Goal: Book appointment/travel/reservation: Book appointment/travel/reservation

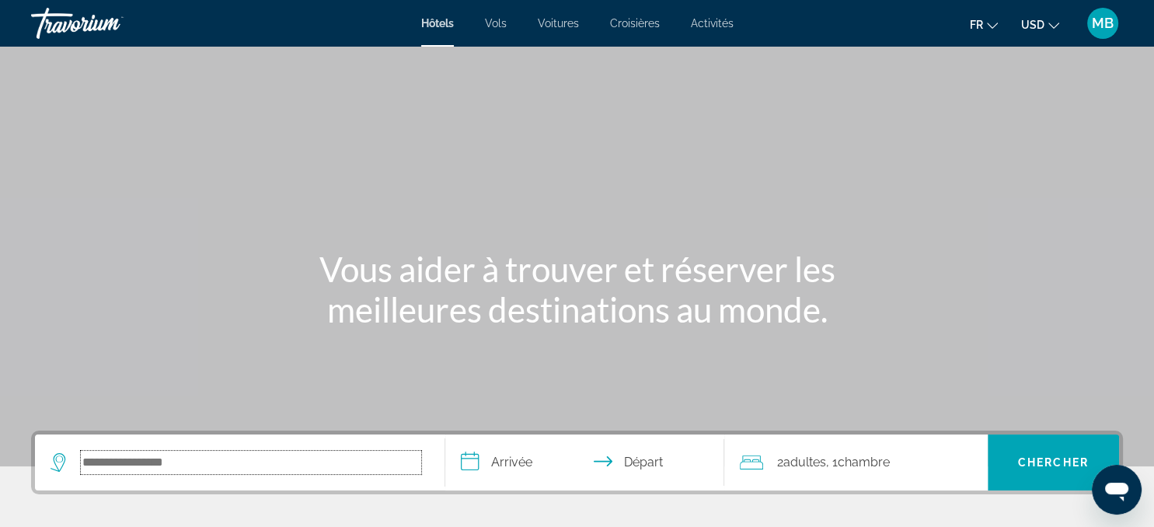
click at [162, 459] on input "Search hotel destination" at bounding box center [251, 462] width 340 height 23
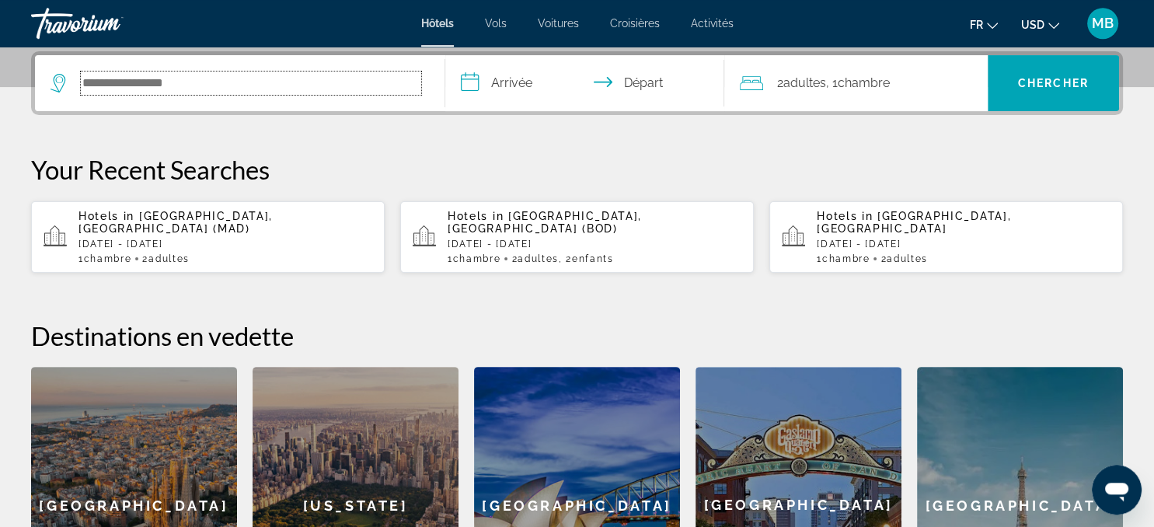
scroll to position [379, 0]
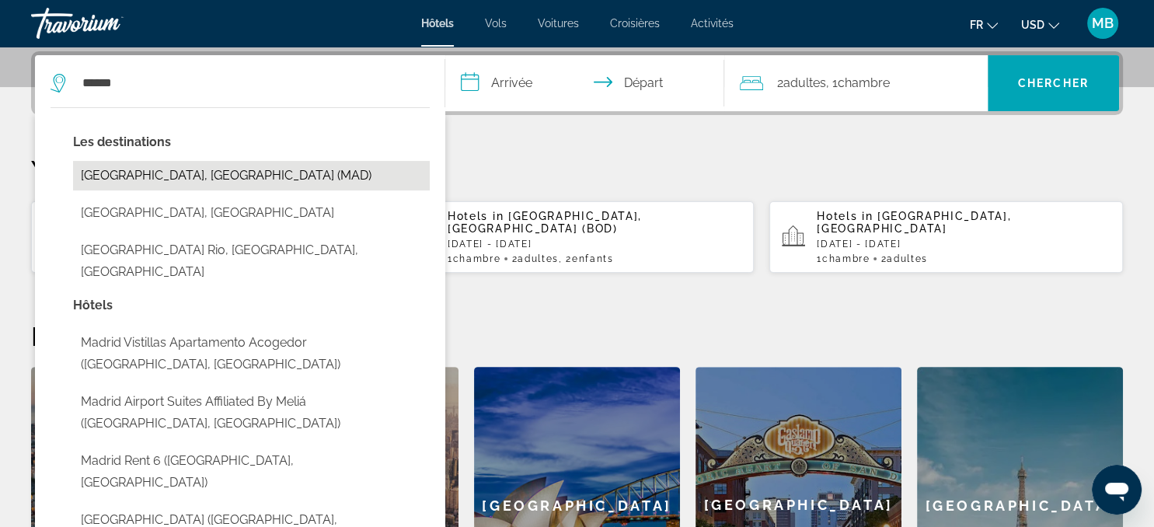
click at [186, 179] on button "[GEOGRAPHIC_DATA], [GEOGRAPHIC_DATA] (MAD)" at bounding box center [251, 176] width 357 height 30
type input "**********"
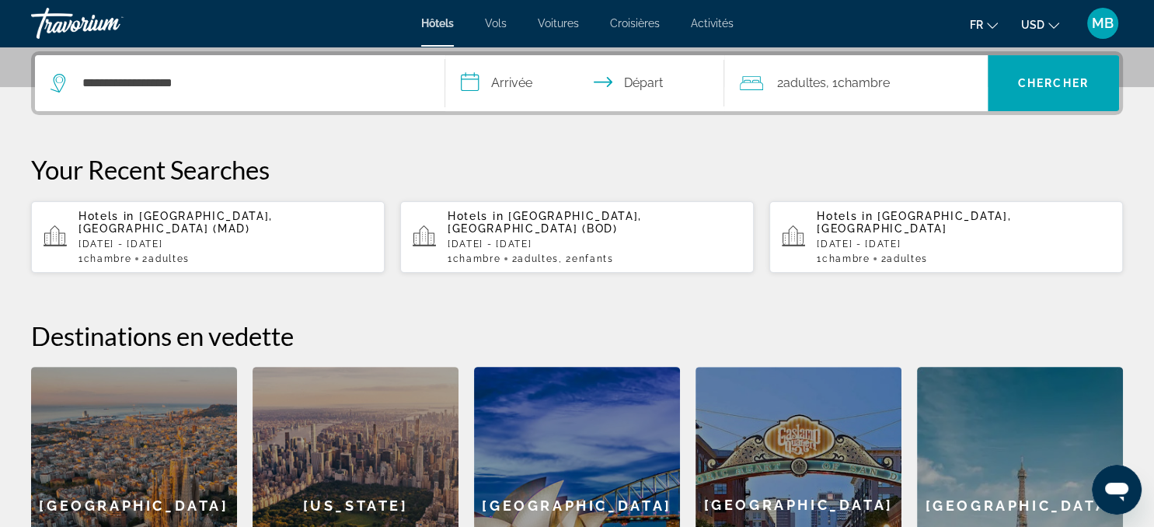
click at [505, 79] on input "**********" at bounding box center [587, 85] width 285 height 61
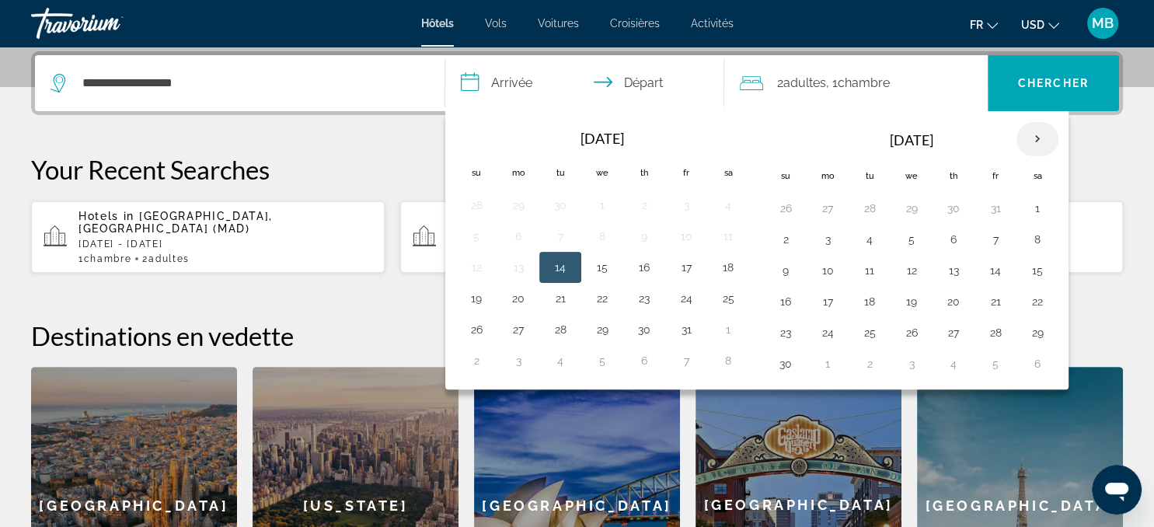
click at [1036, 134] on th "Next month" at bounding box center [1037, 139] width 42 height 34
click at [825, 295] on button "22" at bounding box center [827, 302] width 25 height 22
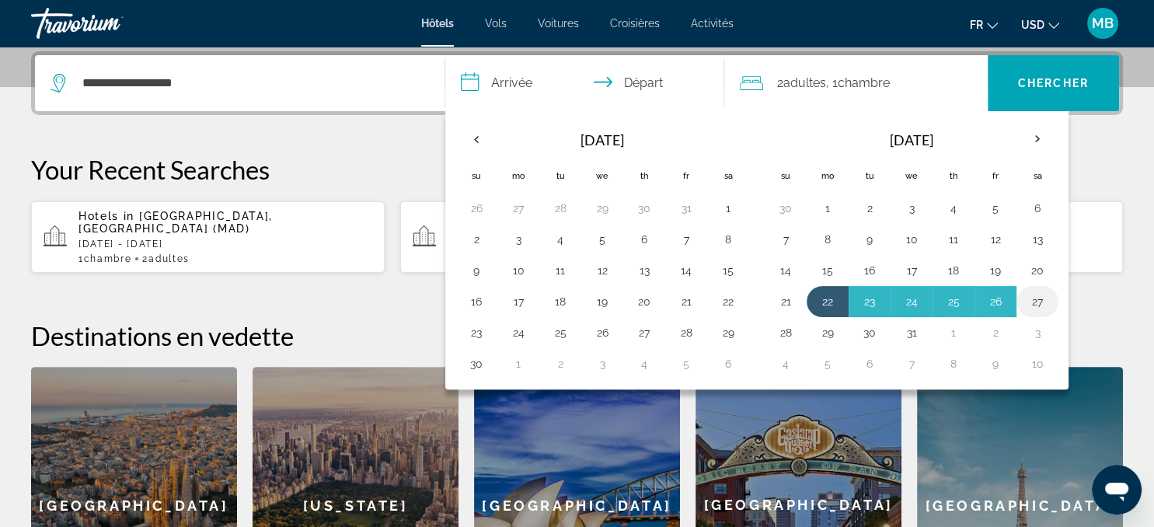
click at [1025, 296] on button "27" at bounding box center [1037, 302] width 25 height 22
type input "**********"
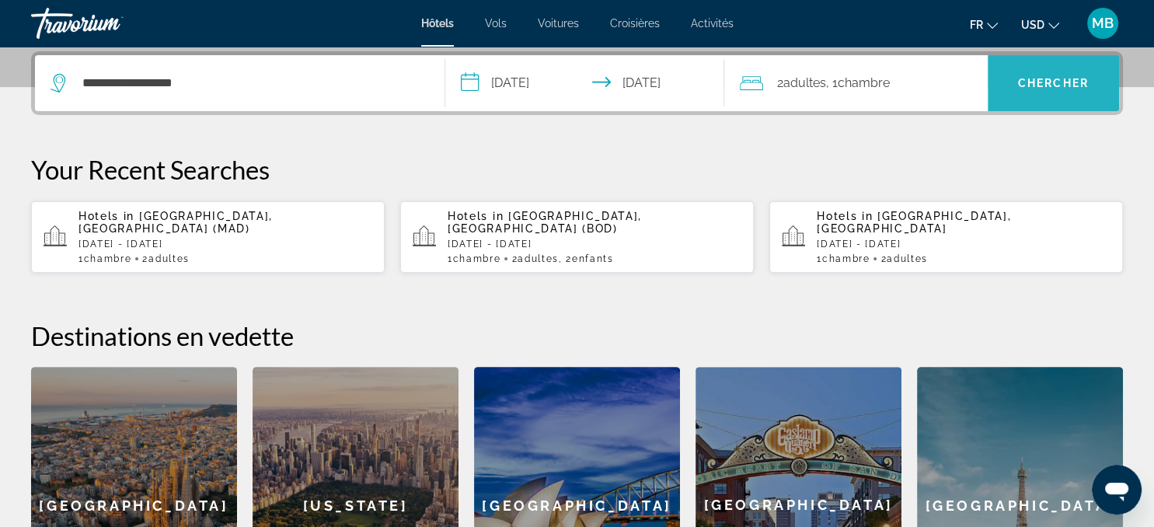
click at [1040, 85] on span "Chercher" at bounding box center [1053, 83] width 71 height 12
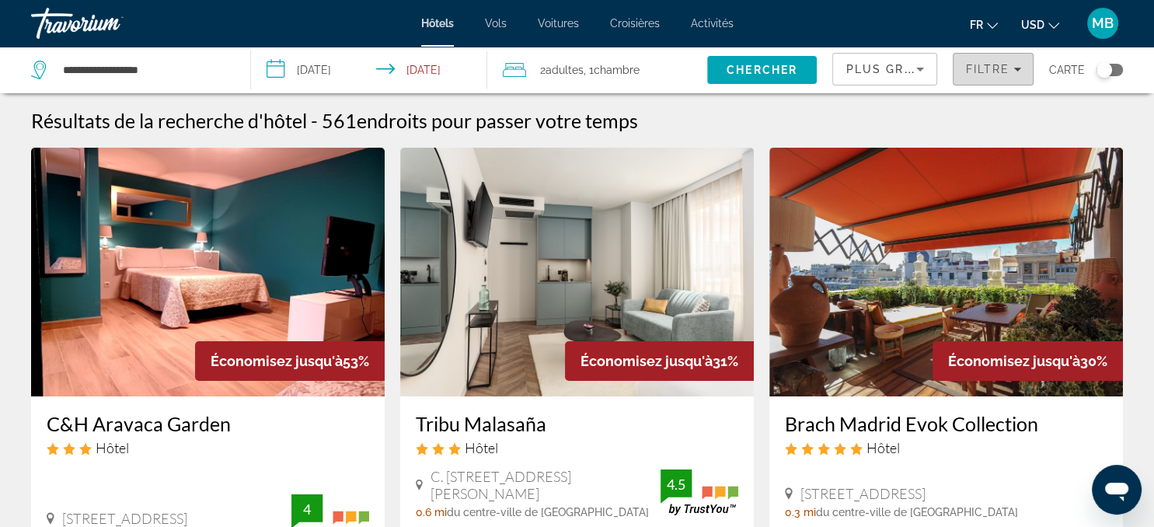
click at [990, 69] on span "Filtre" at bounding box center [987, 69] width 44 height 12
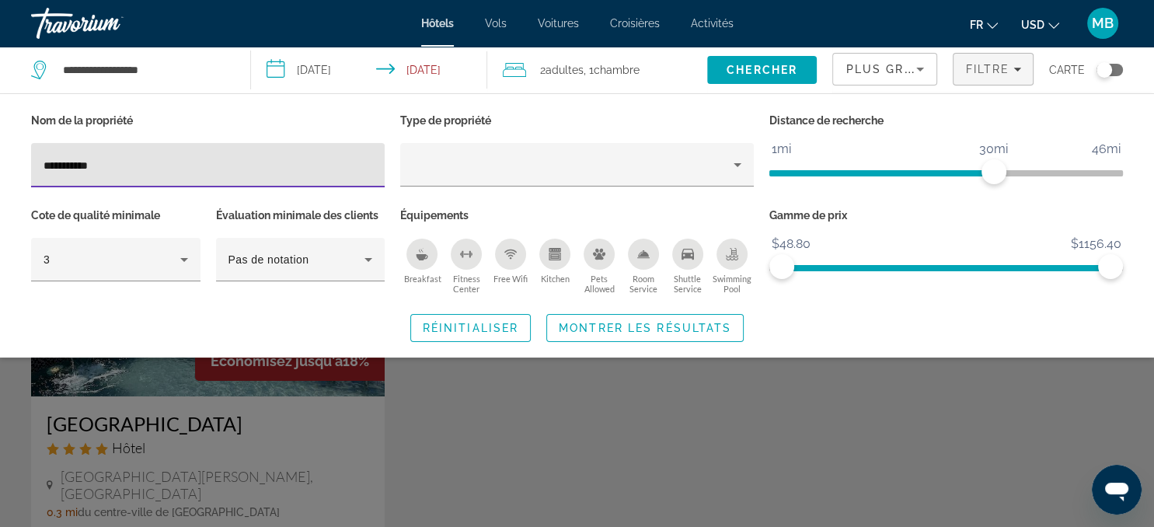
type input "**********"
click at [443, 398] on div "Search widget" at bounding box center [577, 380] width 1154 height 294
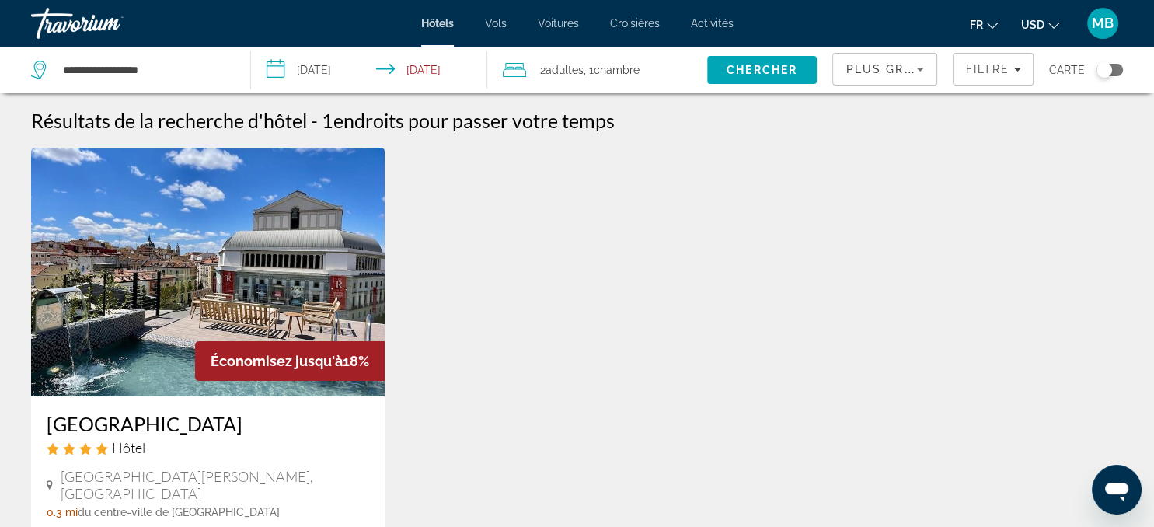
click at [281, 322] on img "Main content" at bounding box center [208, 272] width 354 height 249
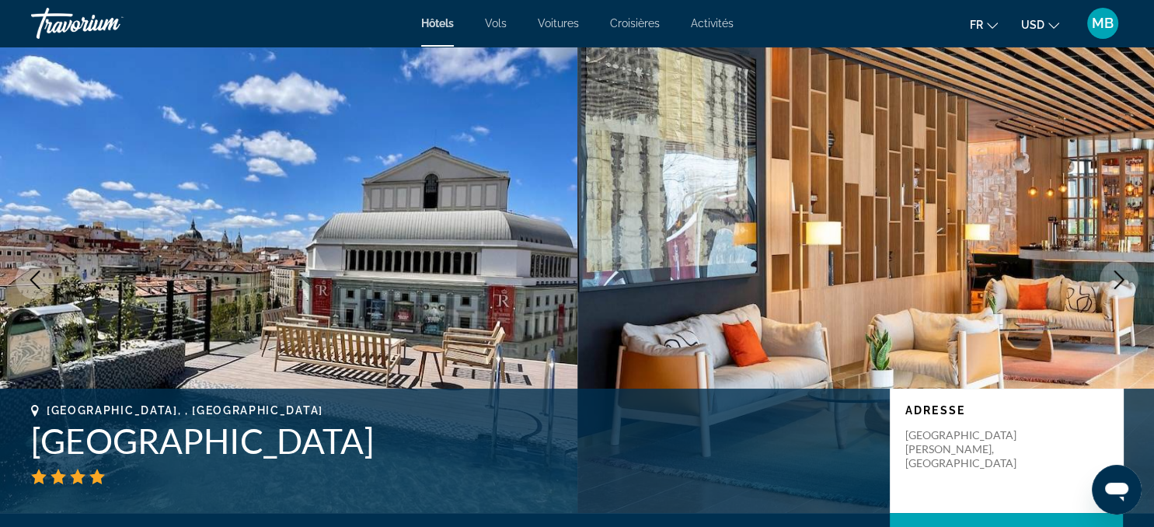
click at [286, 322] on img "Main content" at bounding box center [288, 280] width 577 height 466
click at [278, 322] on img "Main content" at bounding box center [288, 280] width 577 height 466
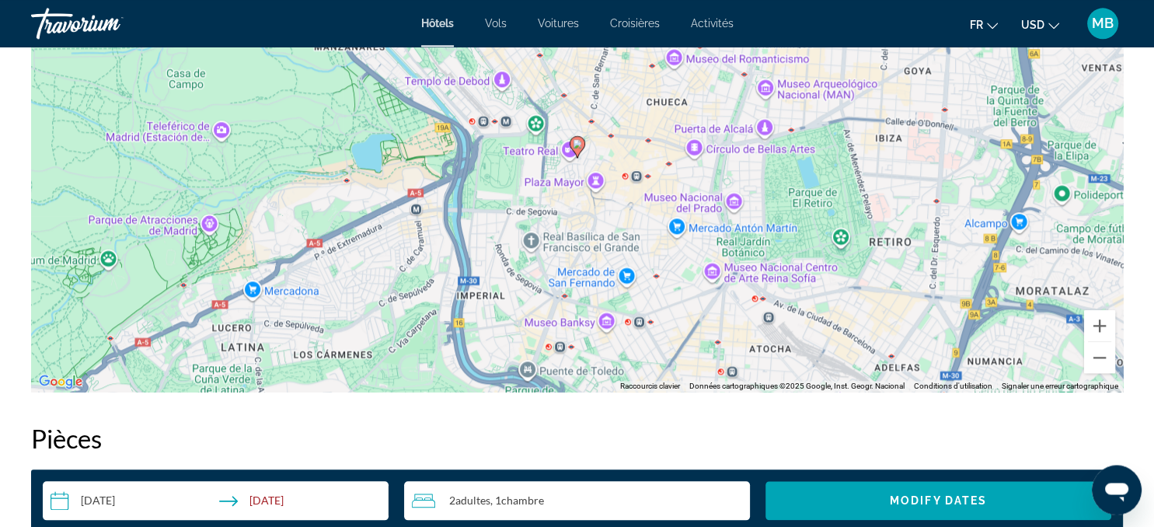
scroll to position [1635, 0]
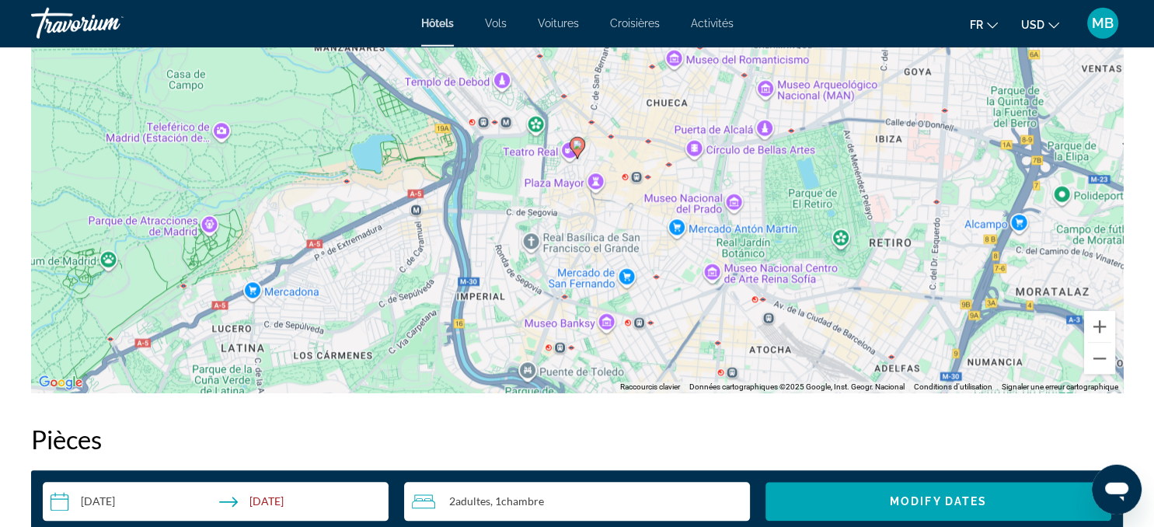
click at [115, 503] on input "**********" at bounding box center [219, 504] width 352 height 44
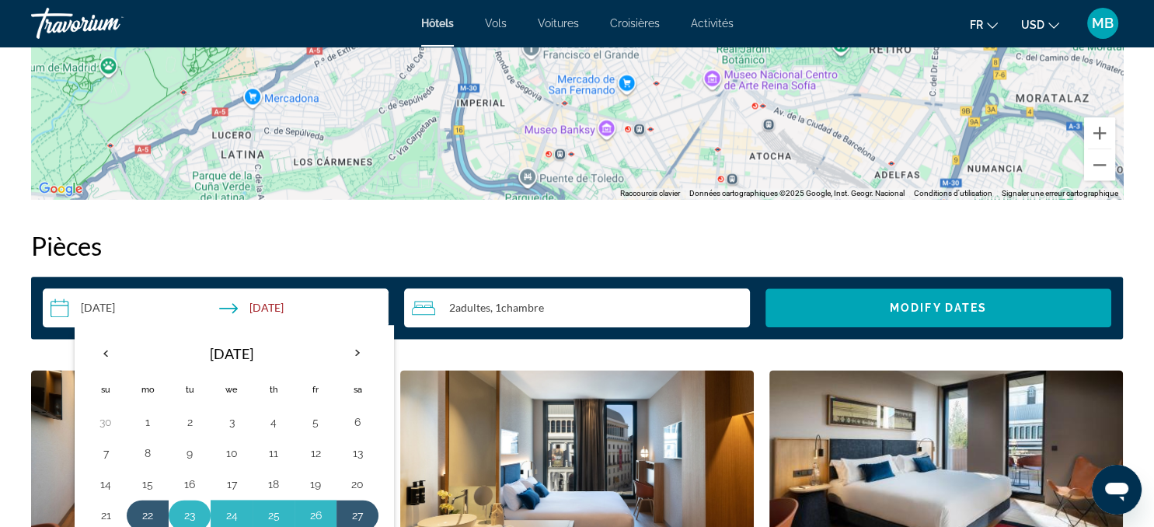
click at [187, 509] on button "23" at bounding box center [189, 515] width 25 height 22
click at [357, 511] on button "27" at bounding box center [357, 515] width 25 height 22
type input "**********"
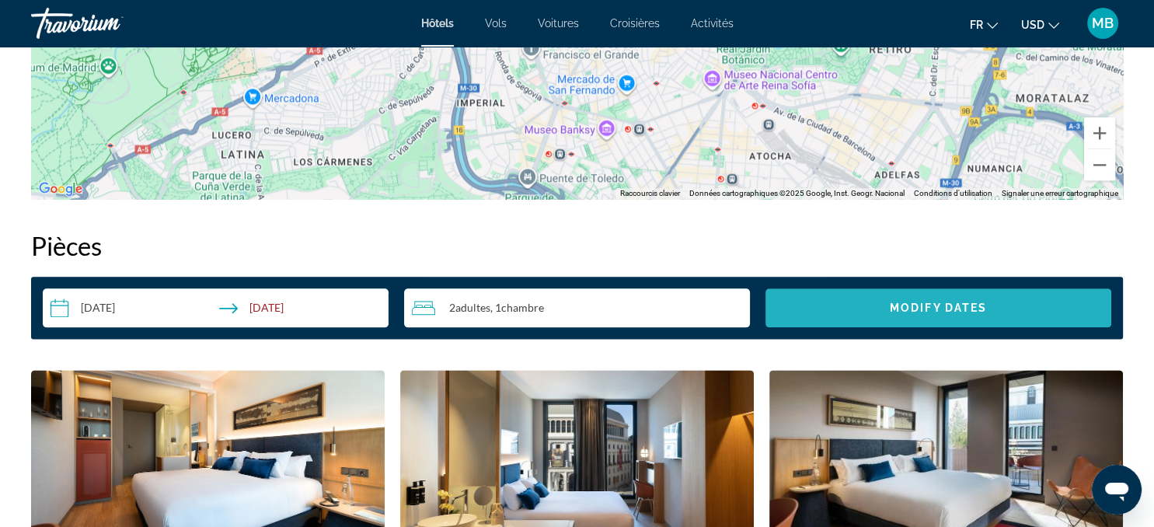
click at [920, 311] on span "Modify Dates" at bounding box center [938, 307] width 97 height 12
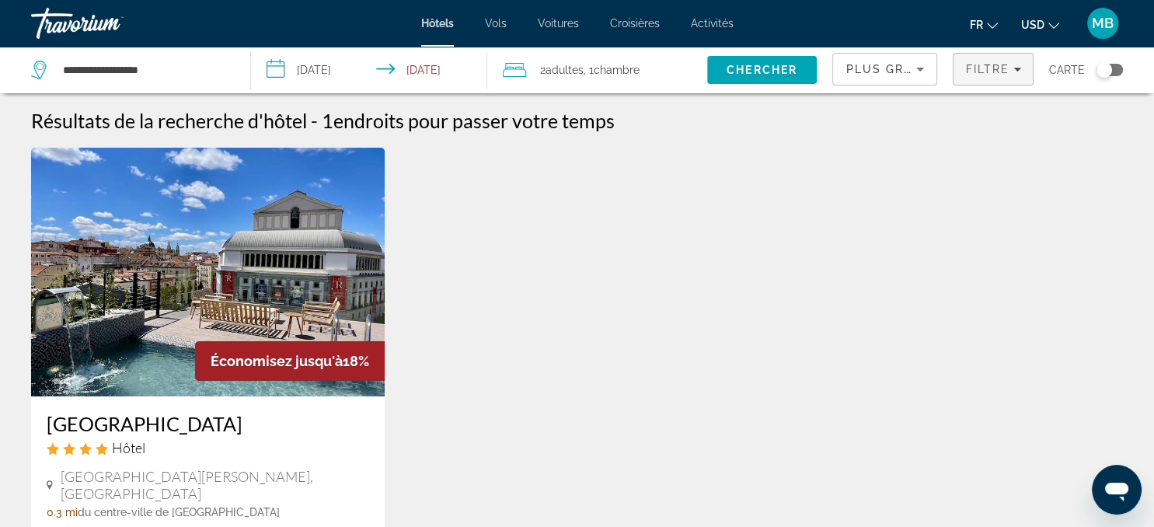
click at [987, 62] on span "Filters" at bounding box center [992, 69] width 79 height 37
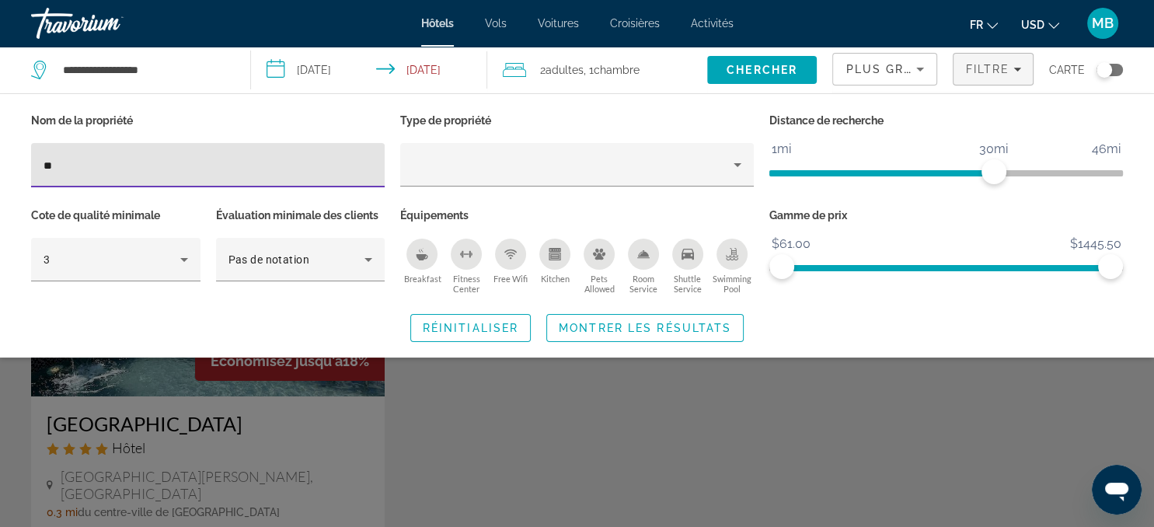
type input "*"
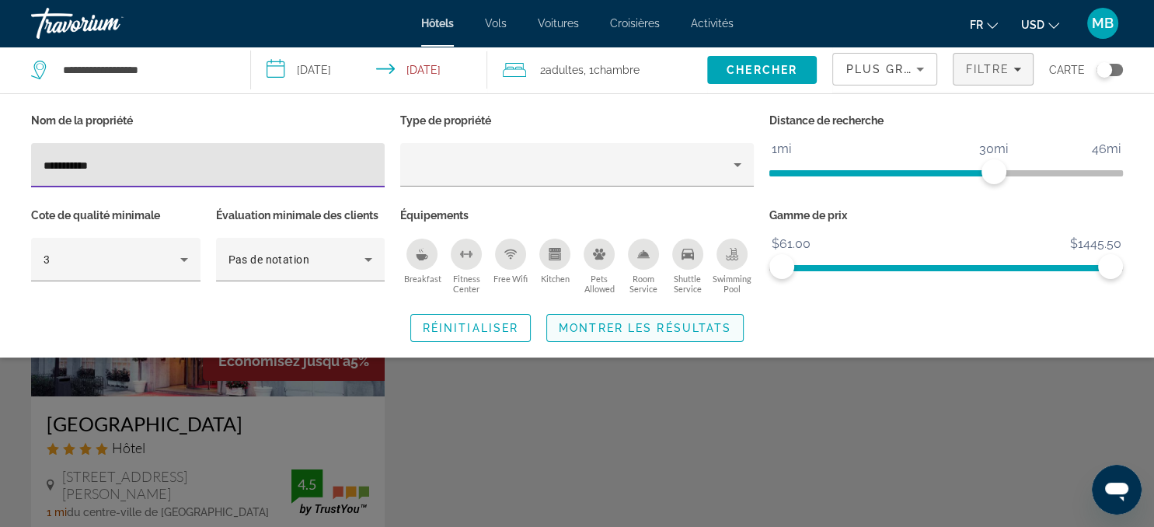
type input "**********"
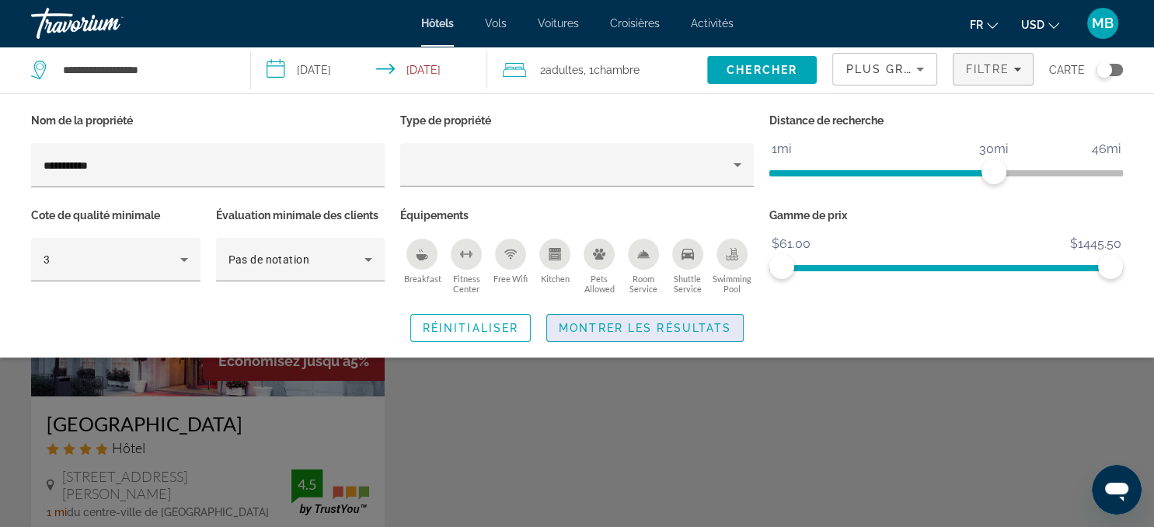
click at [623, 323] on span "Montrer les résultats" at bounding box center [645, 328] width 172 height 12
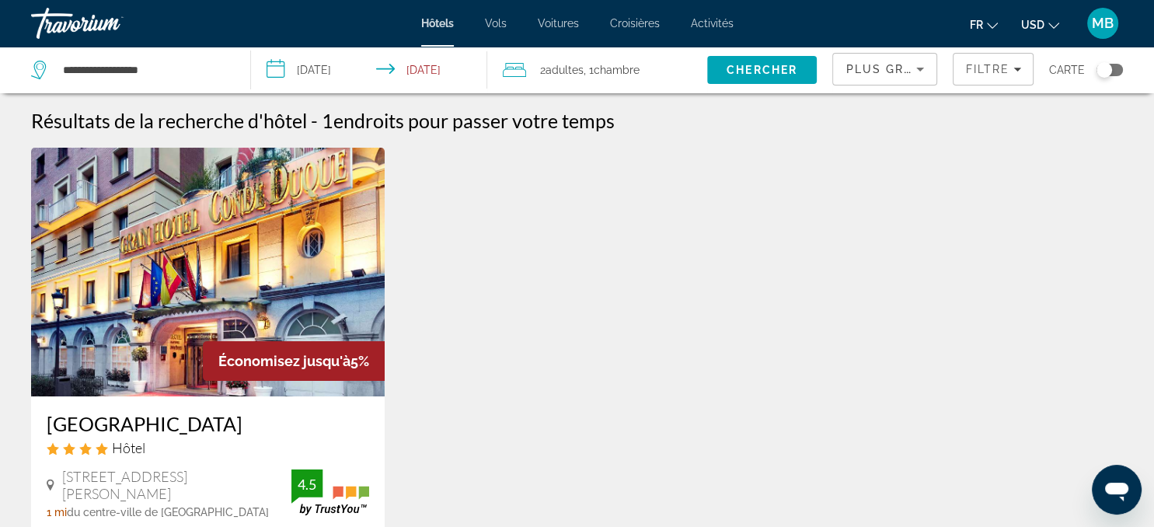
click at [312, 332] on img "Main content" at bounding box center [208, 272] width 354 height 249
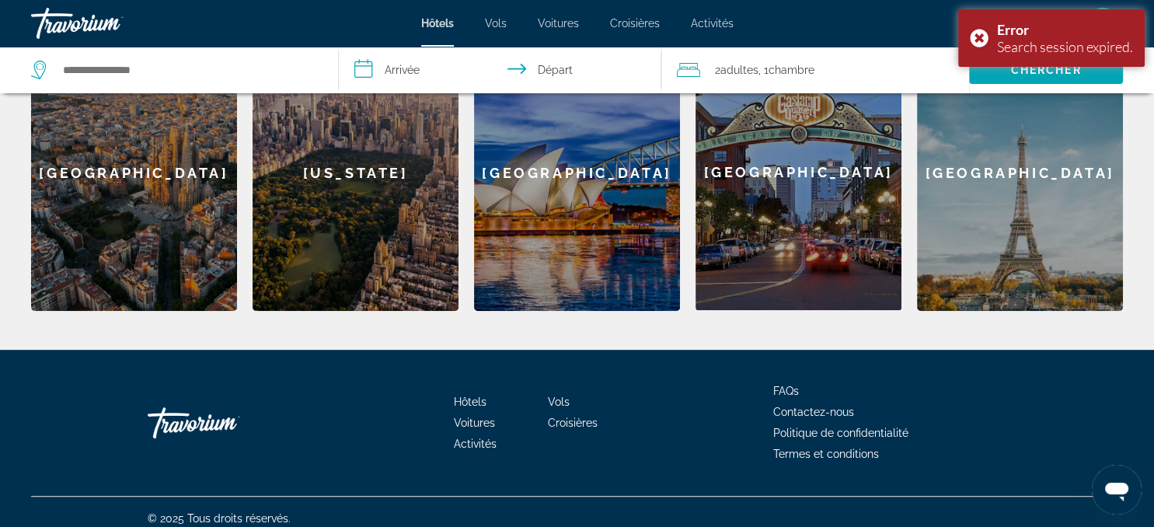
scroll to position [482, 0]
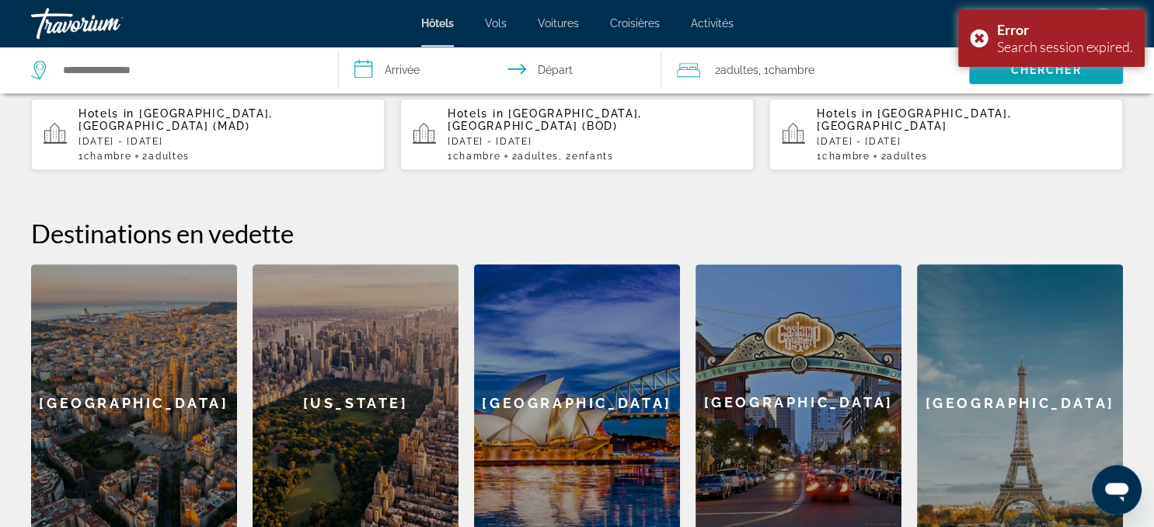
click at [1028, 411] on div "[GEOGRAPHIC_DATA]" at bounding box center [1020, 402] width 206 height 277
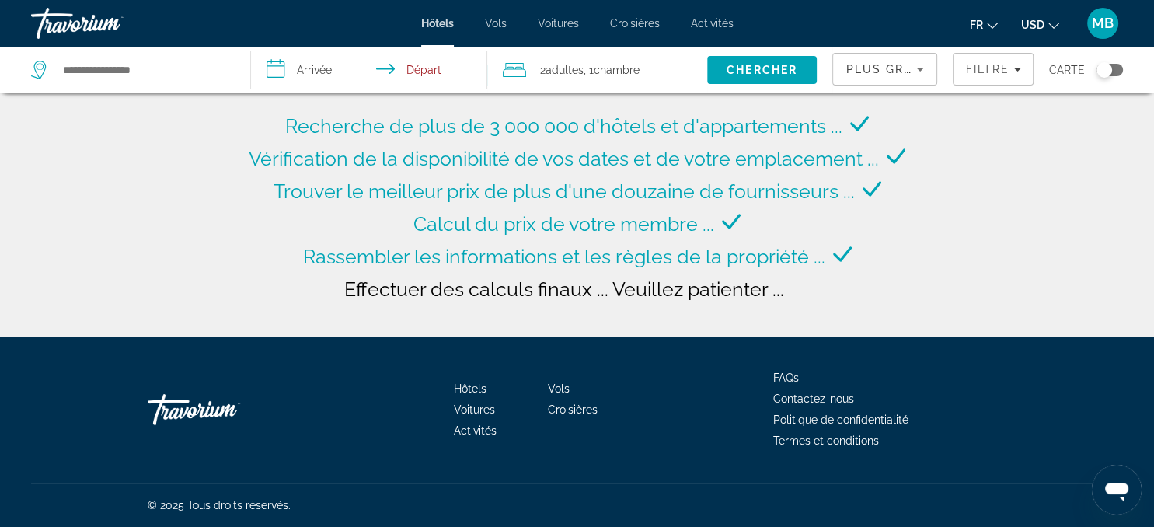
type input "**********"
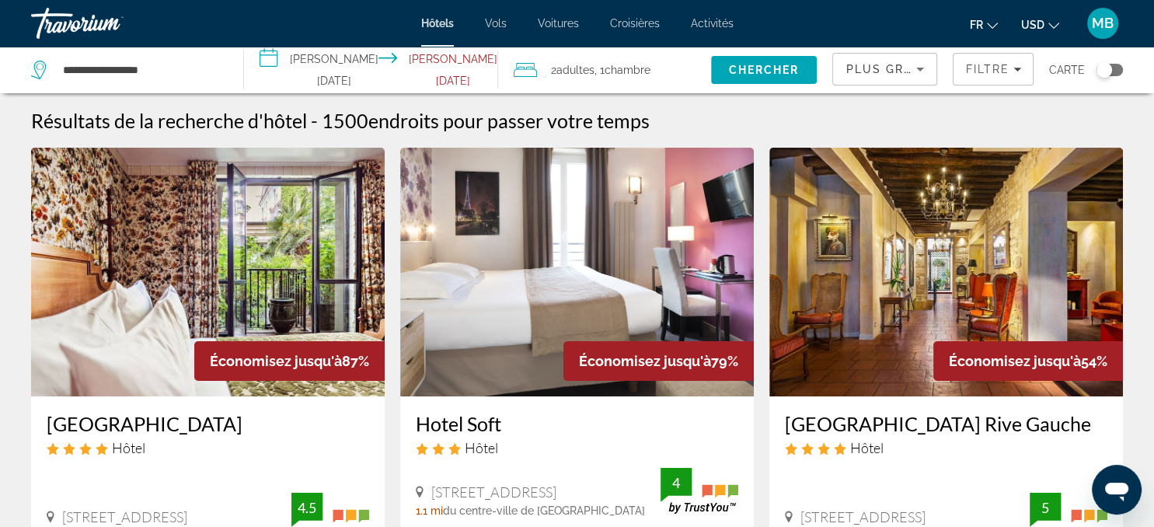
click at [319, 68] on input "**********" at bounding box center [374, 72] width 260 height 51
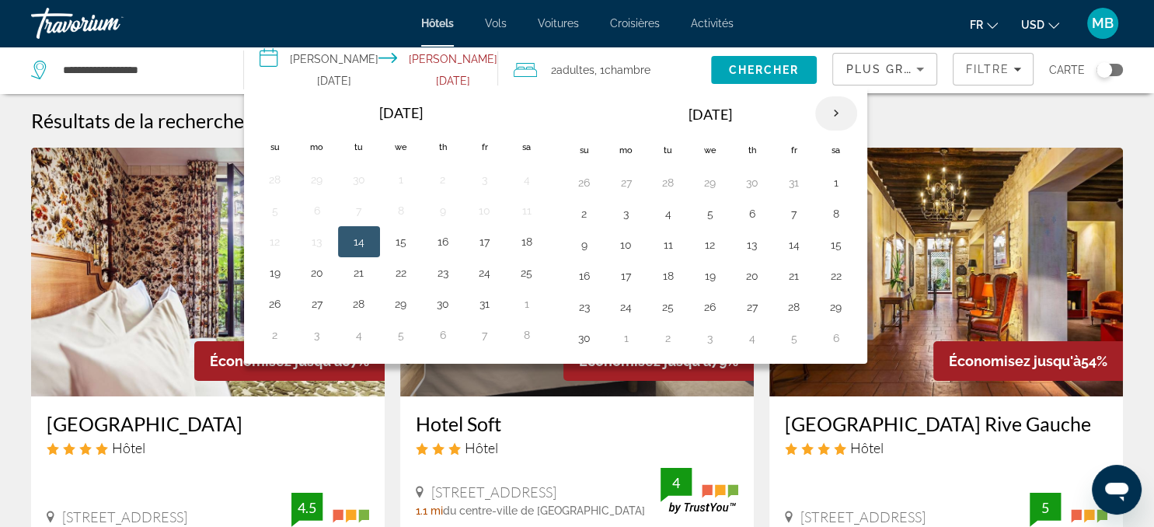
click at [835, 120] on th "Next month" at bounding box center [836, 113] width 42 height 34
click at [629, 273] on button "16" at bounding box center [626, 276] width 25 height 22
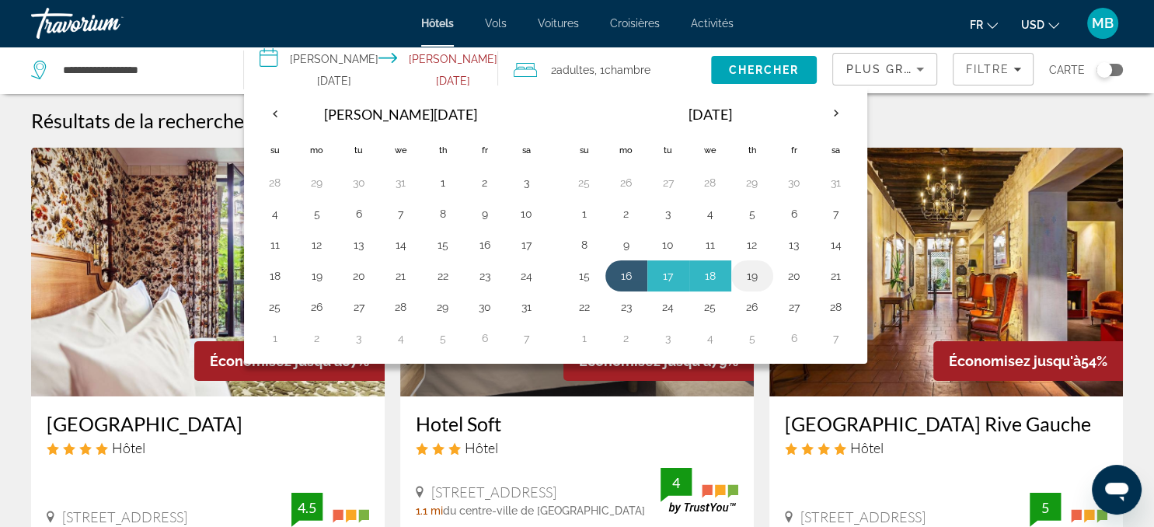
click at [740, 276] on td "19" at bounding box center [752, 275] width 42 height 31
click at [753, 275] on button "19" at bounding box center [752, 276] width 25 height 22
type input "**********"
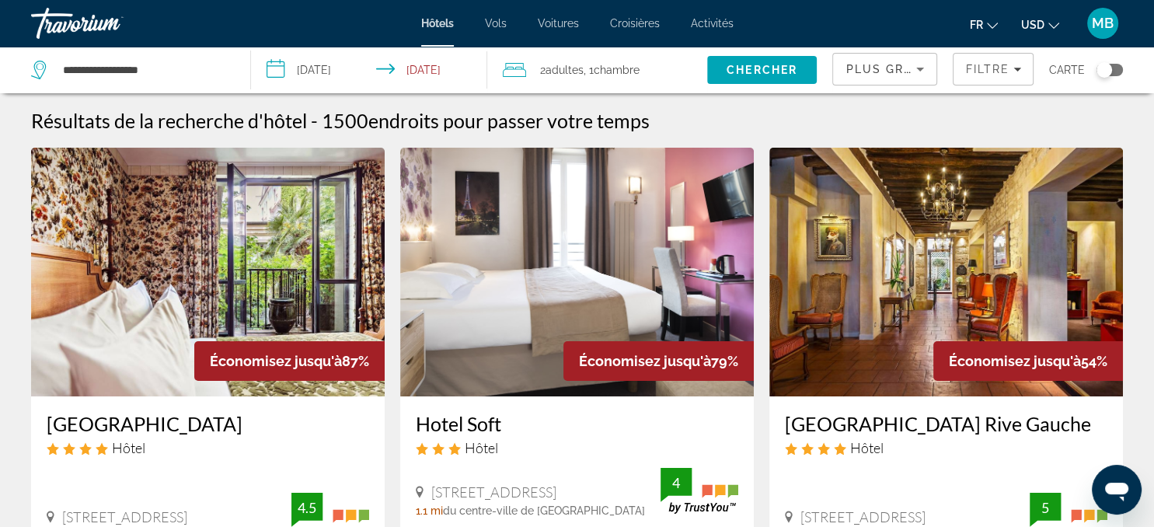
click at [614, 58] on div "2 Adulte Adultes , 1 Chambre pièces" at bounding box center [605, 70] width 204 height 47
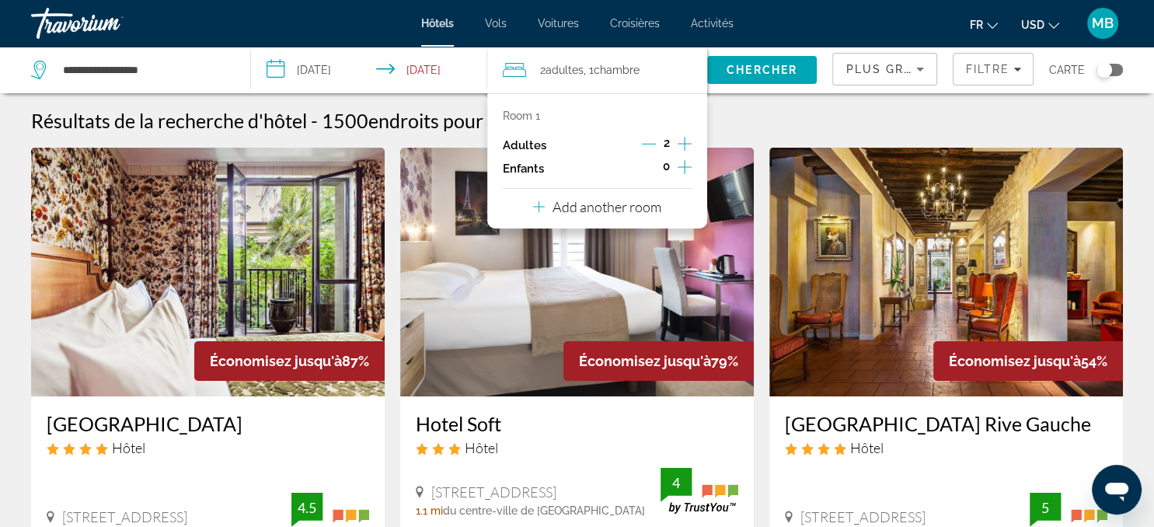
click at [648, 143] on icon "Decrement adults" at bounding box center [649, 144] width 14 height 14
click at [682, 172] on icon "Increment children" at bounding box center [684, 167] width 14 height 19
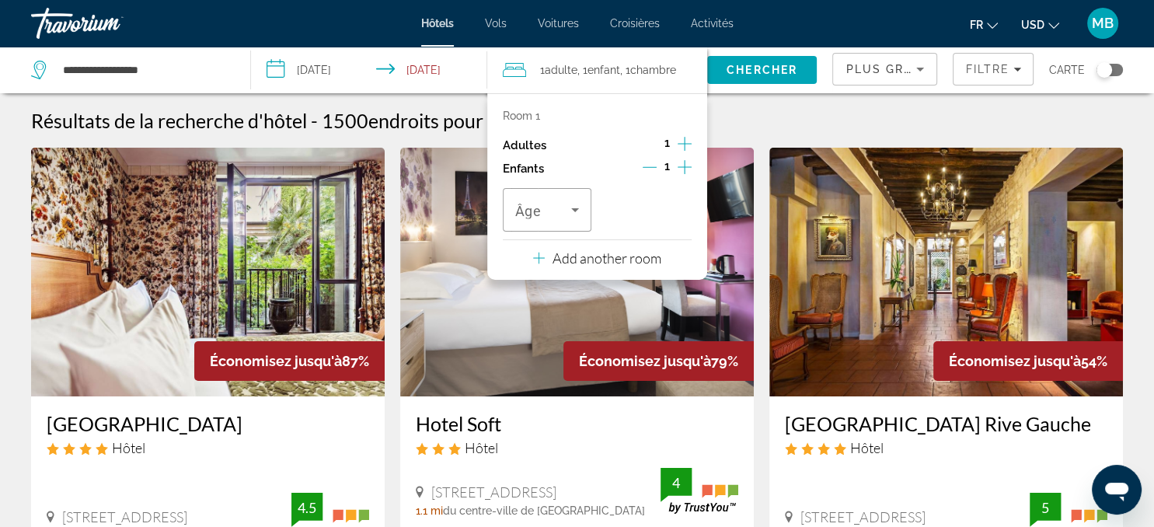
click at [682, 172] on icon "Increment children" at bounding box center [684, 167] width 14 height 19
click at [573, 211] on icon "Travelers: 1 adult, 2 children" at bounding box center [575, 209] width 19 height 19
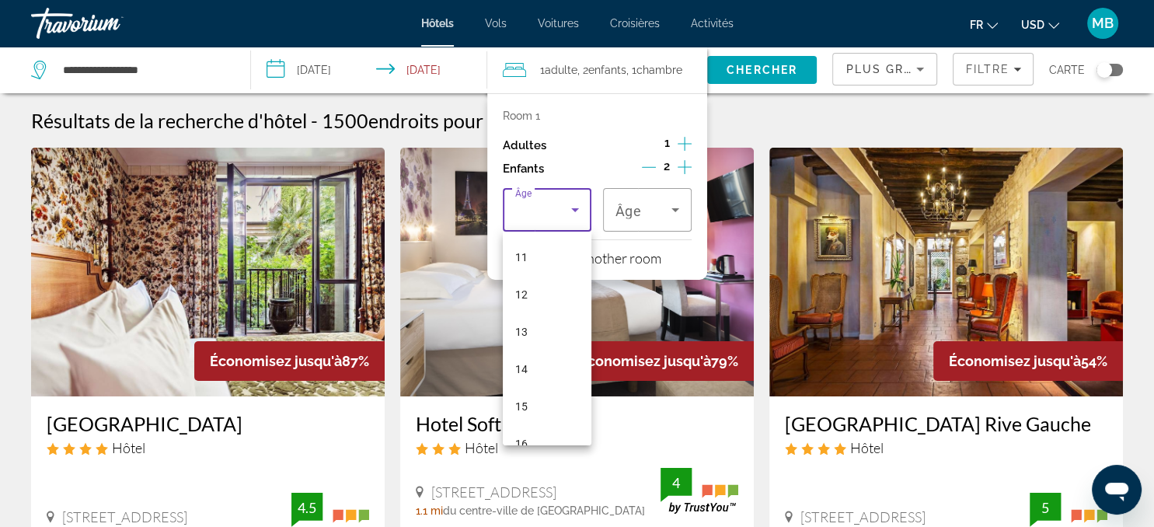
scroll to position [410, 0]
click at [528, 291] on mat-option "12" at bounding box center [547, 293] width 89 height 37
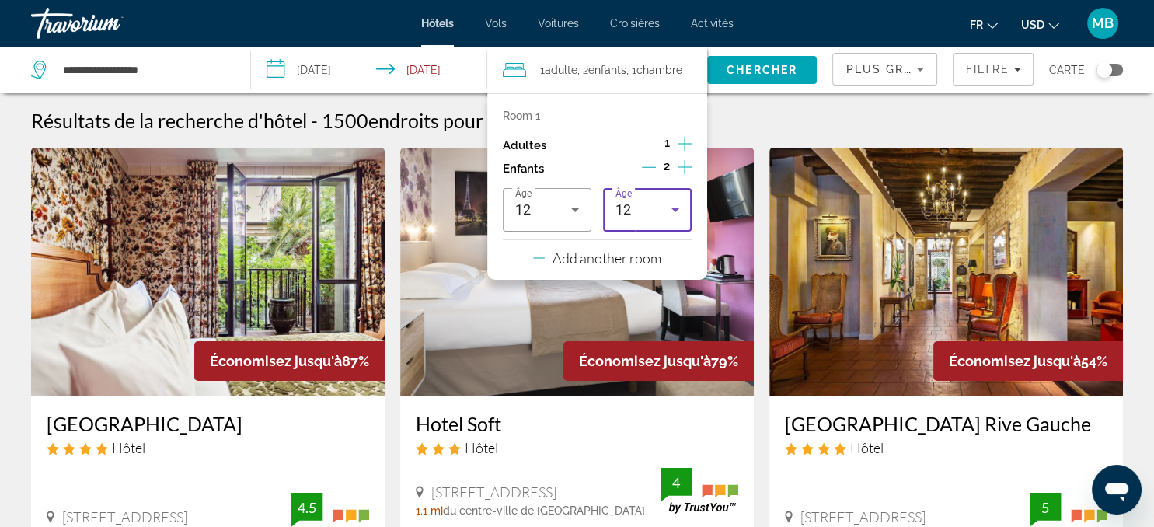
click at [661, 214] on div "12" at bounding box center [643, 209] width 56 height 19
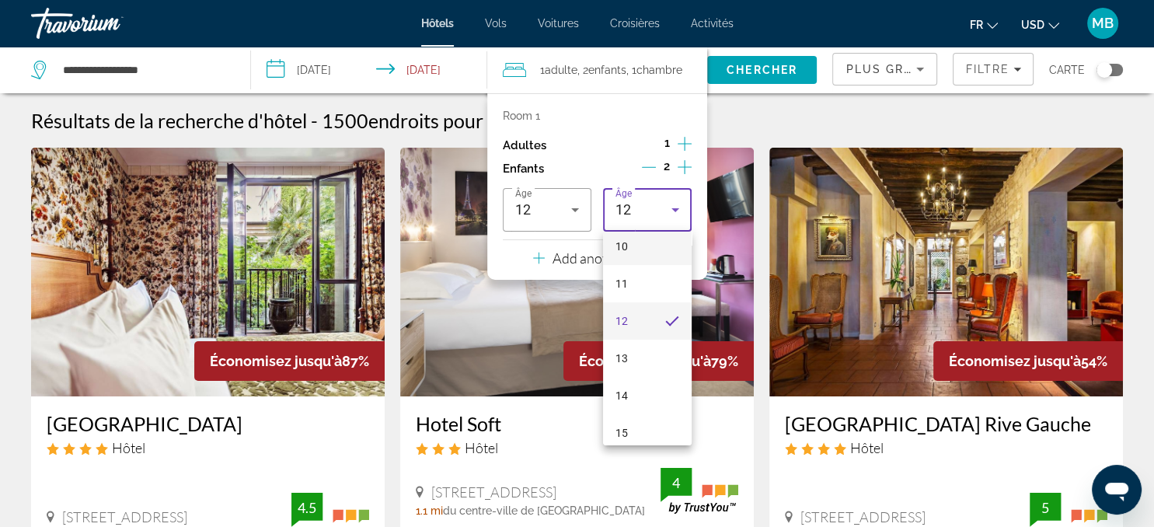
scroll to position [387, 0]
click at [627, 390] on span "14" at bounding box center [621, 391] width 12 height 19
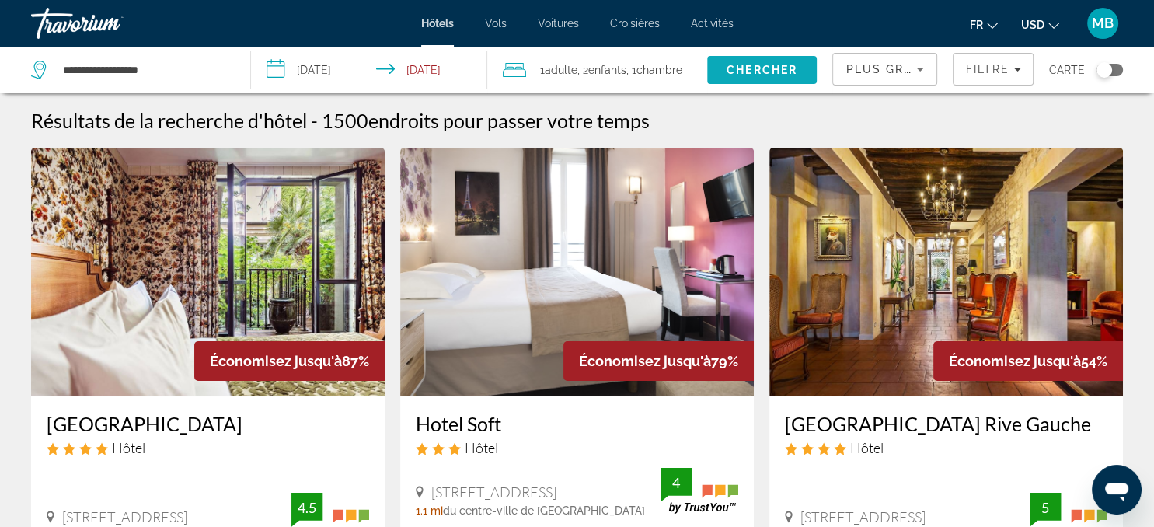
click at [768, 72] on span "Chercher" at bounding box center [761, 70] width 71 height 12
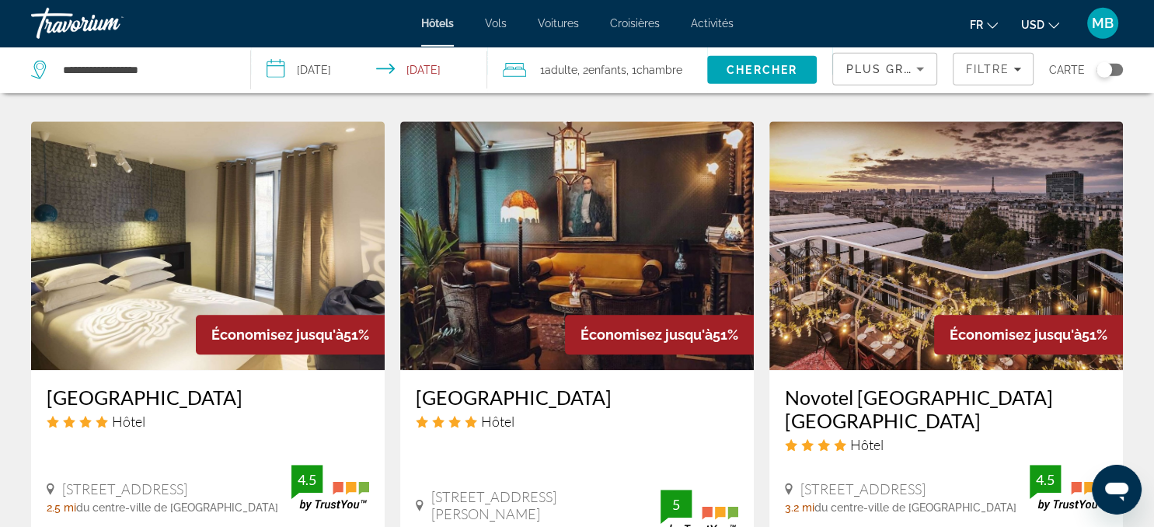
scroll to position [1197, 0]
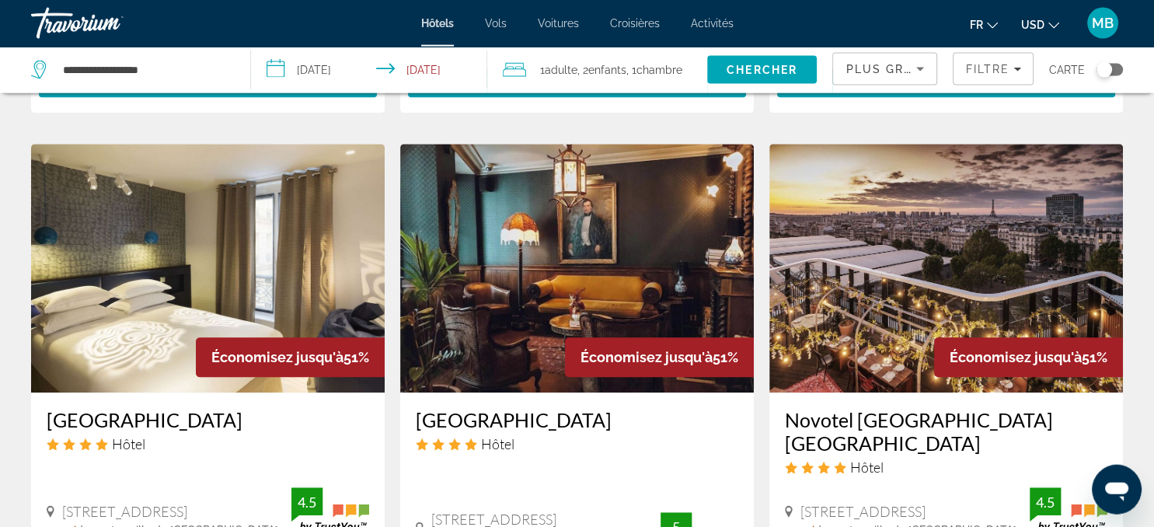
click at [874, 310] on img "Main content" at bounding box center [946, 269] width 354 height 249
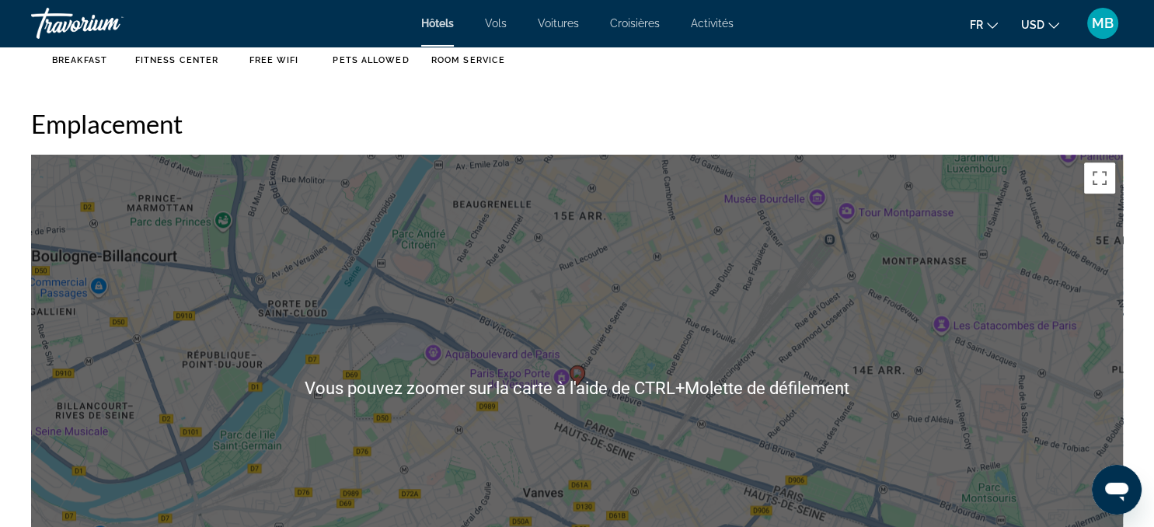
scroll to position [1482, 0]
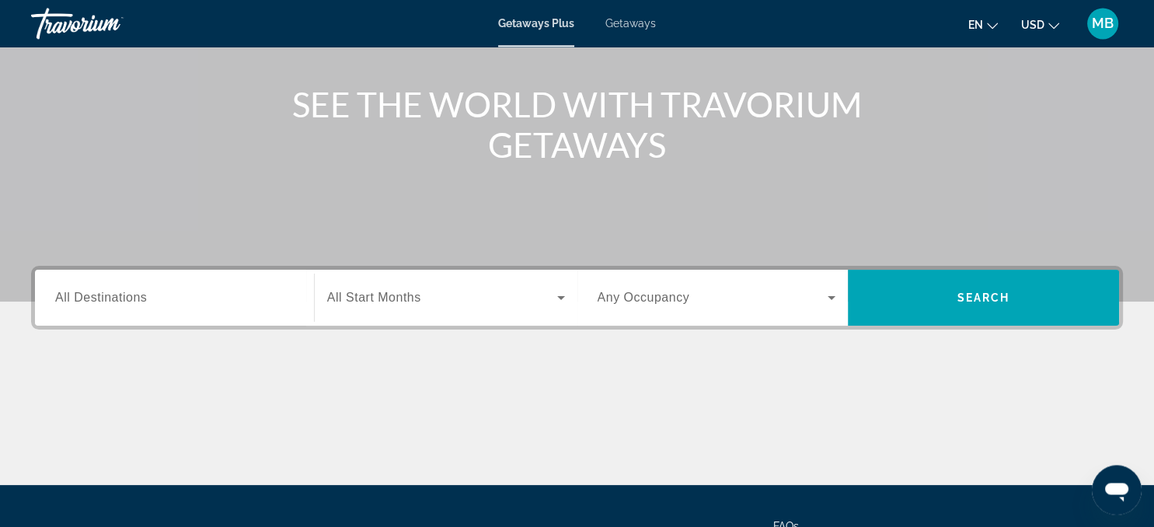
scroll to position [167, 0]
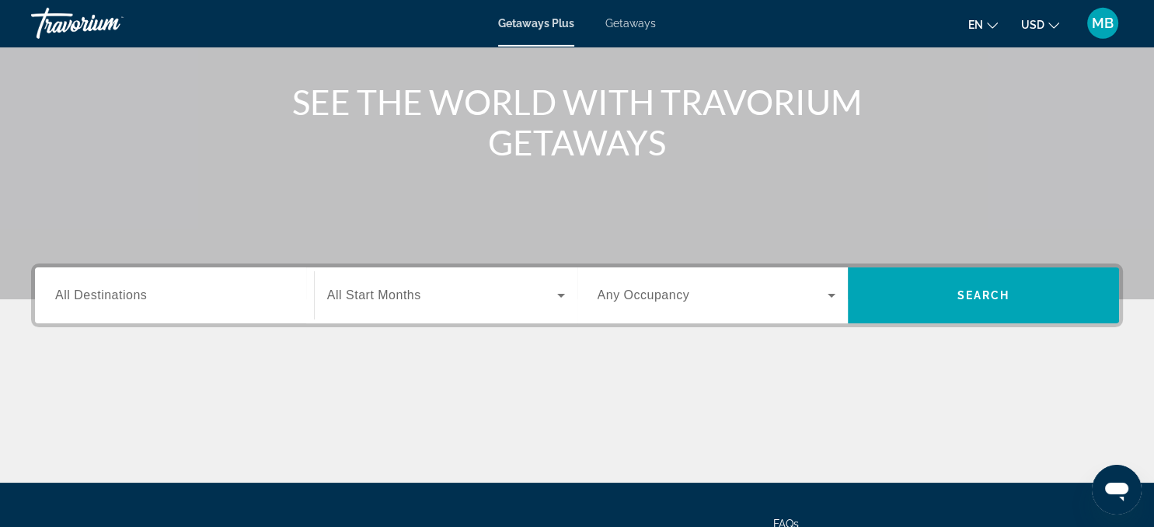
click at [140, 293] on span "All Destinations" at bounding box center [101, 294] width 92 height 13
click at [140, 293] on input "Destination All Destinations" at bounding box center [174, 296] width 239 height 19
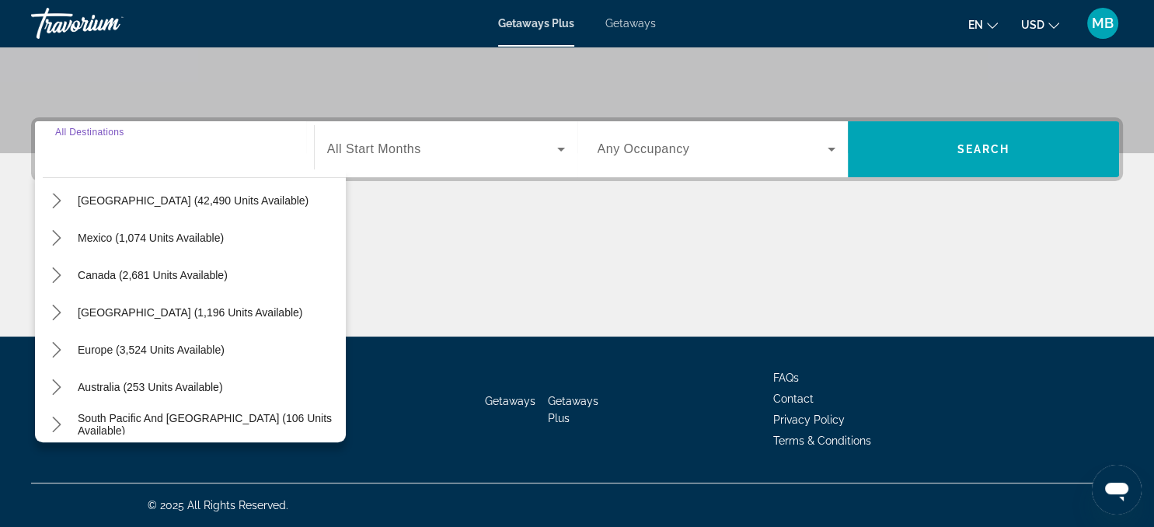
scroll to position [79, 0]
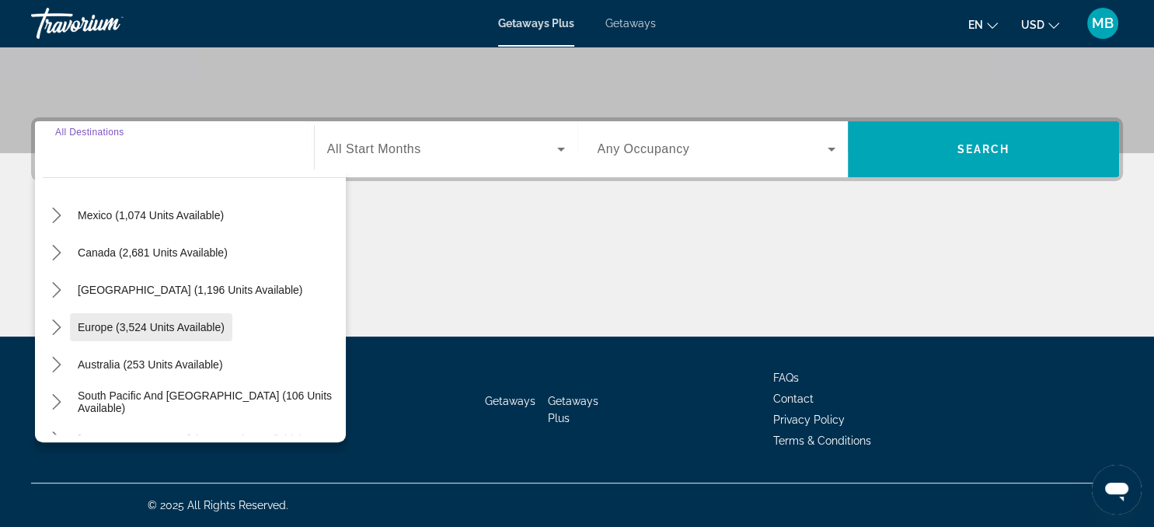
click at [91, 329] on span "Europe (3,524 units available)" at bounding box center [151, 327] width 147 height 12
type input "**********"
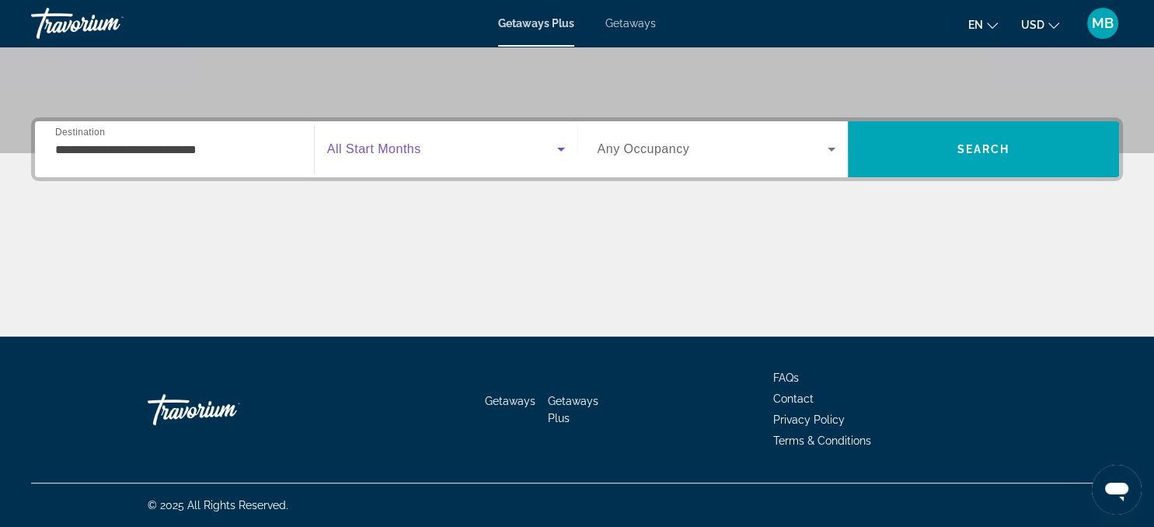
click at [429, 155] on span "Search widget" at bounding box center [442, 149] width 230 height 19
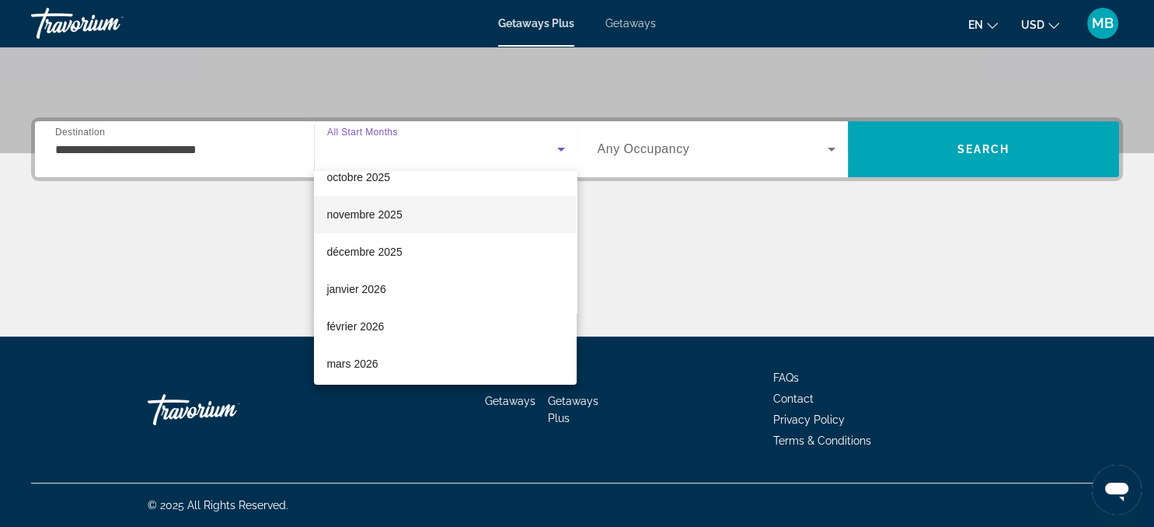
scroll to position [91, 0]
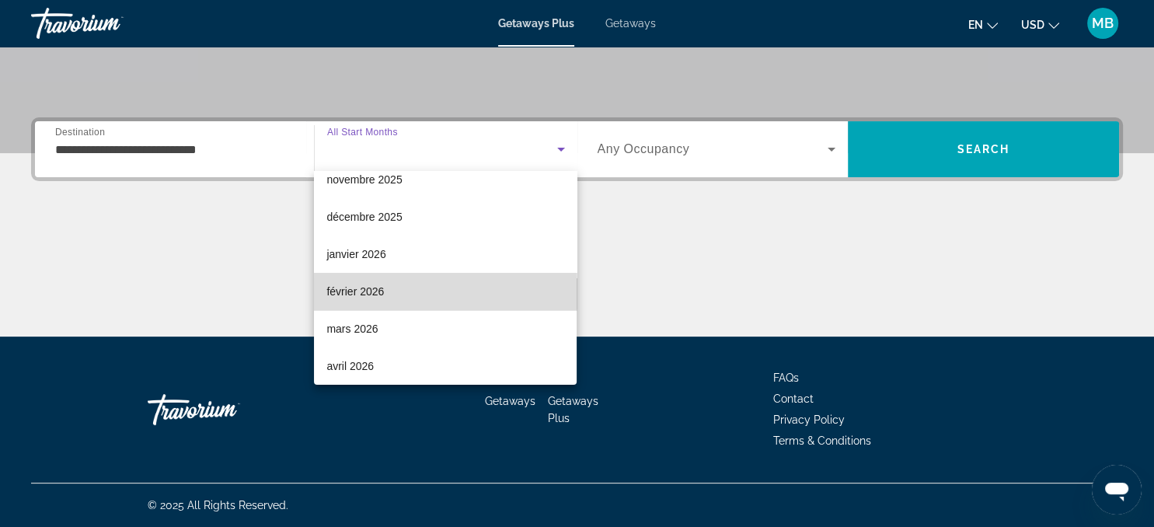
click at [363, 288] on span "février 2026" at bounding box center [354, 291] width 57 height 19
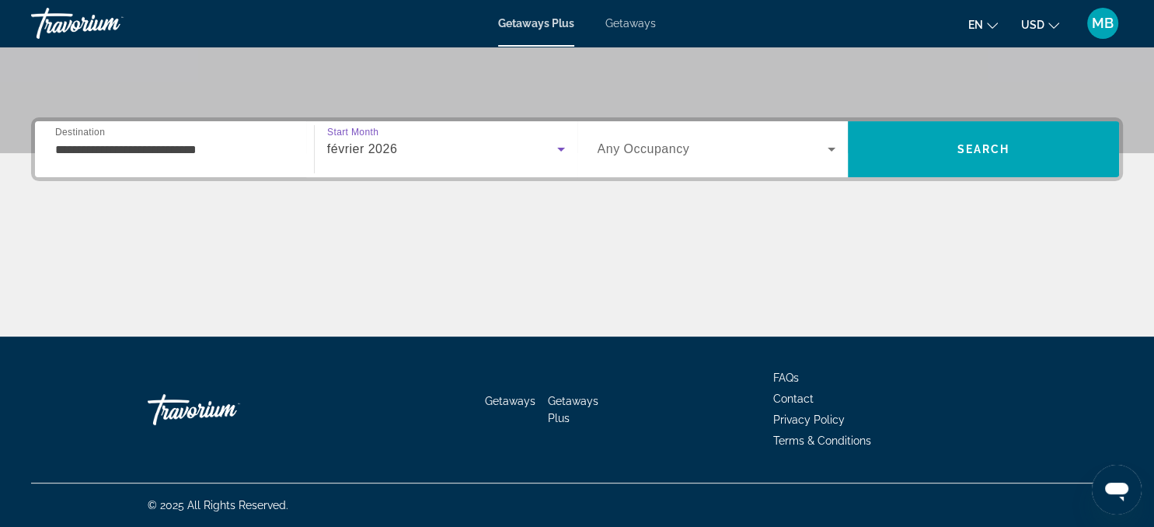
click at [536, 144] on div "février 2026" at bounding box center [442, 149] width 230 height 19
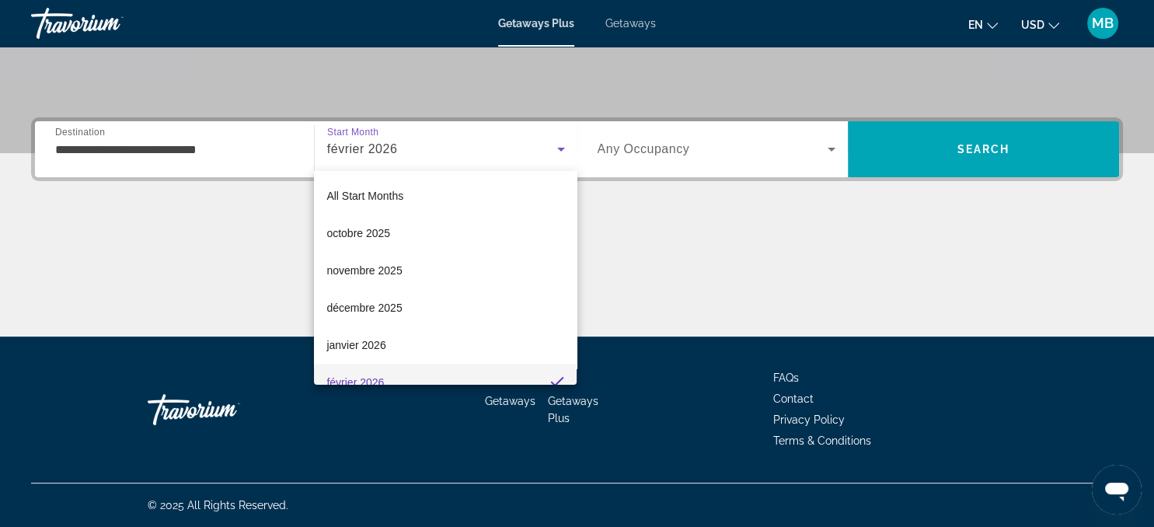
scroll to position [16, 0]
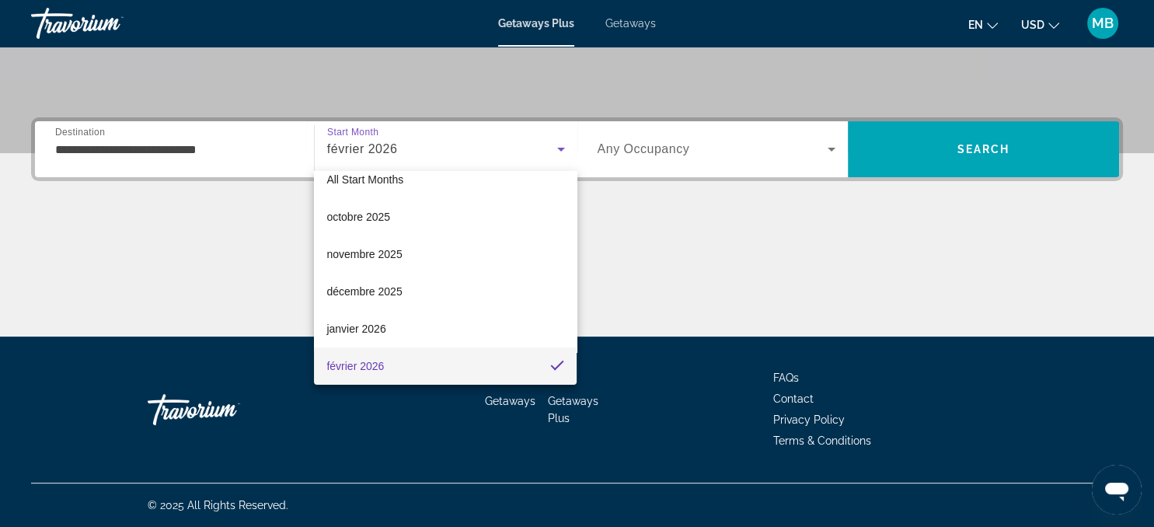
click at [522, 145] on div at bounding box center [577, 263] width 1154 height 527
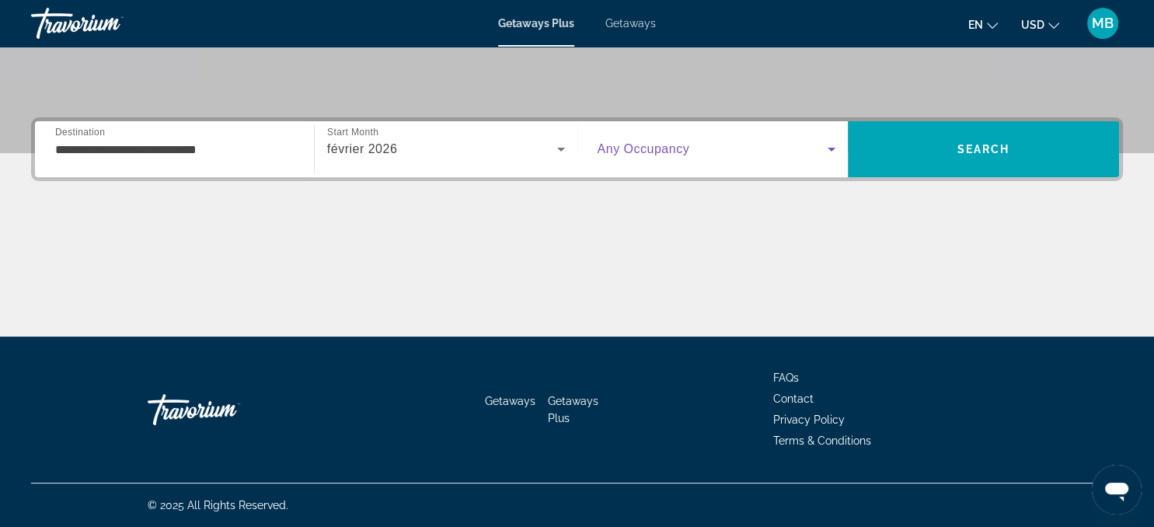
click at [747, 150] on span "Search widget" at bounding box center [712, 149] width 231 height 19
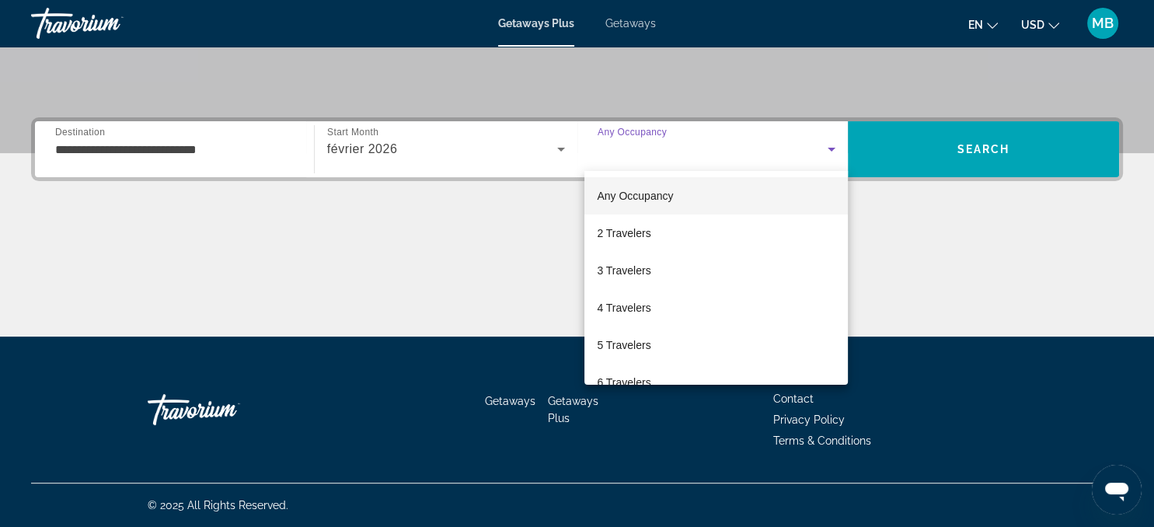
click at [747, 150] on div at bounding box center [577, 263] width 1154 height 527
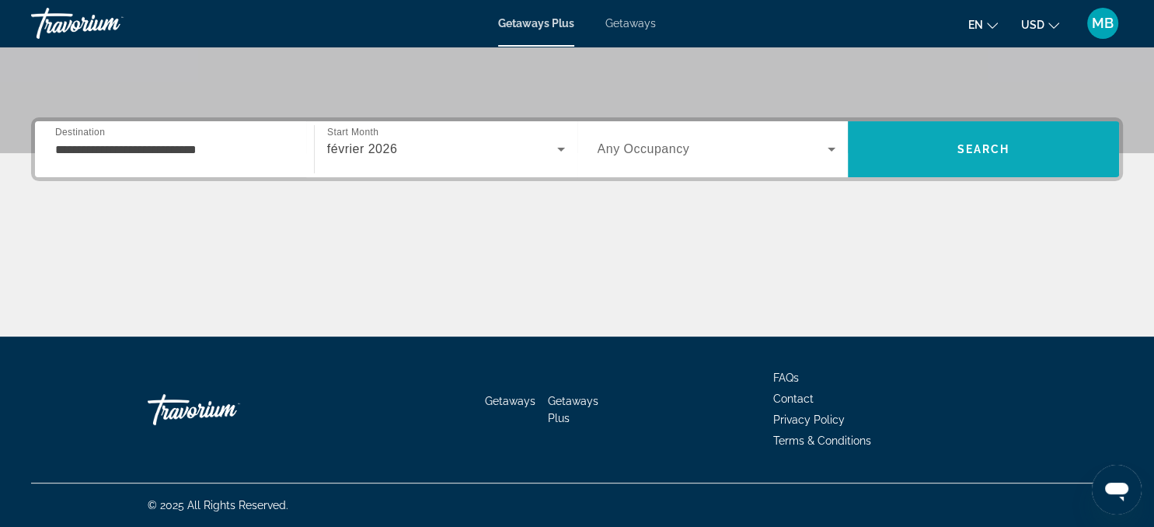
click at [989, 147] on span "Search" at bounding box center [983, 149] width 53 height 12
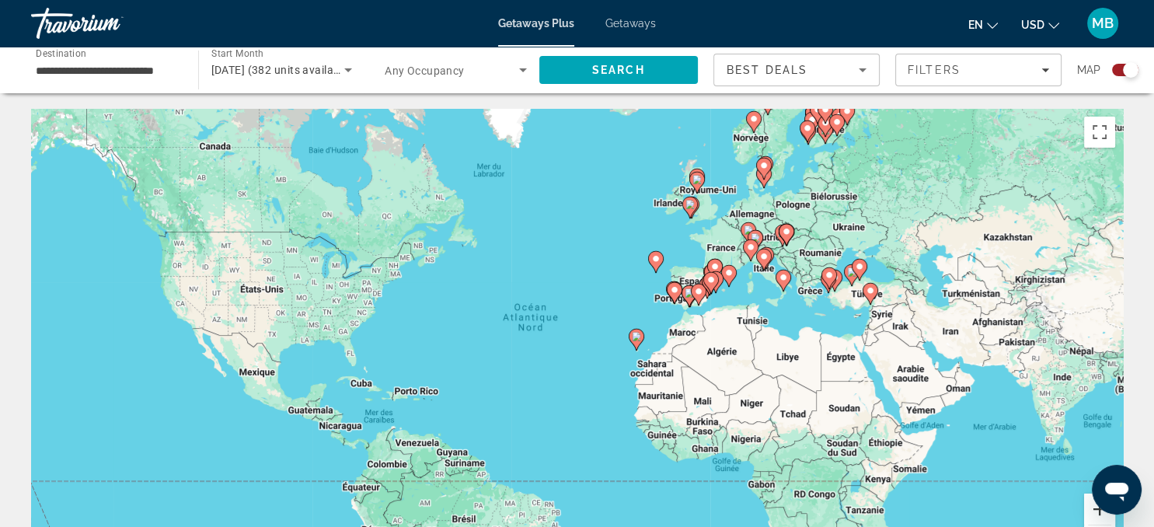
click at [1097, 511] on button "Zoom avant" at bounding box center [1099, 508] width 31 height 31
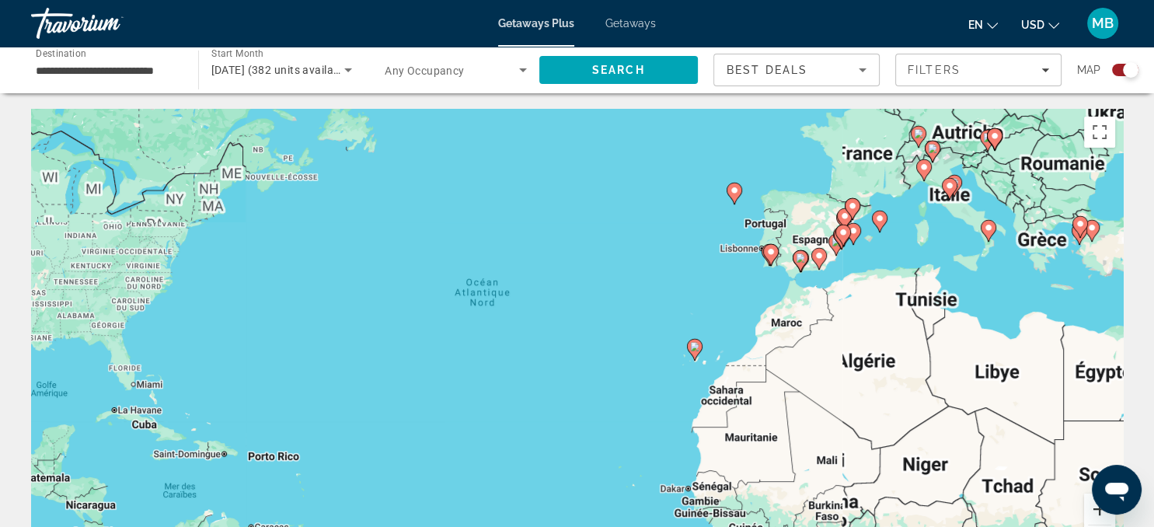
click at [1097, 511] on button "Zoom avant" at bounding box center [1099, 508] width 31 height 31
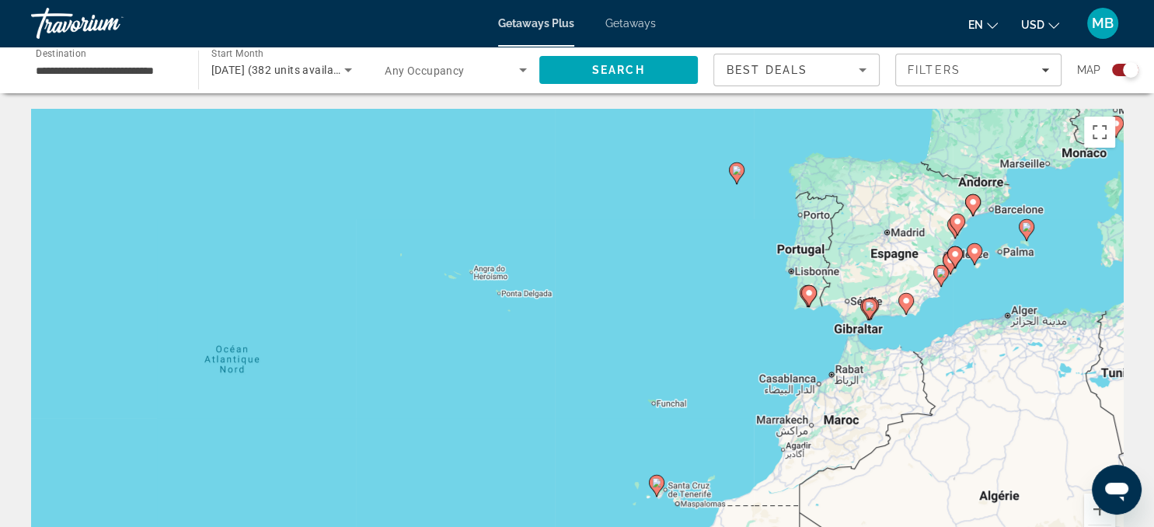
drag, startPoint x: 1017, startPoint y: 278, endPoint x: 838, endPoint y: 391, distance: 211.9
click at [838, 391] on div "Pour activer le glissement avec le clavier, appuyez sur Alt+Entrée. Une fois ce…" at bounding box center [577, 342] width 1092 height 466
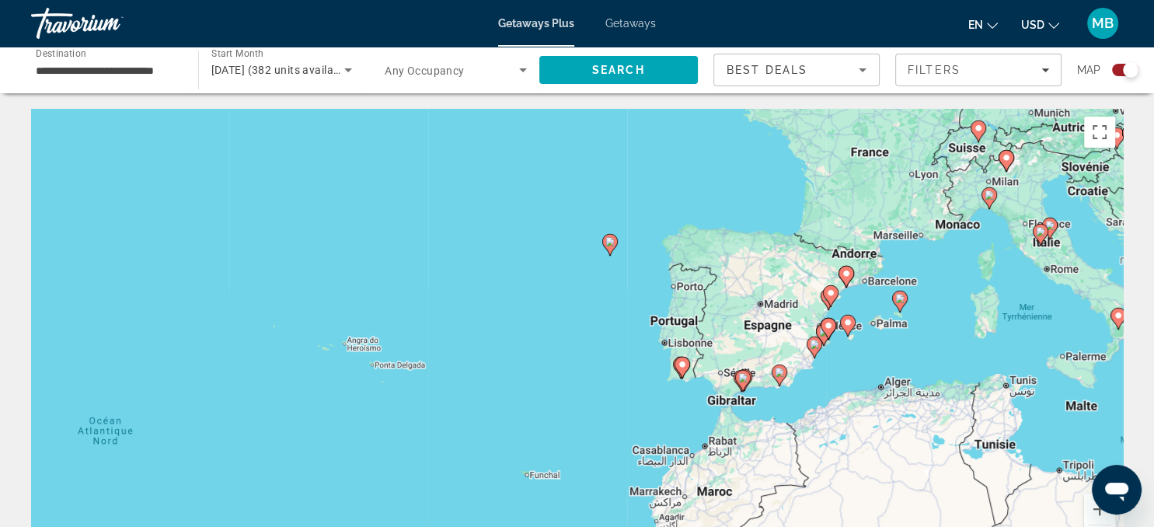
drag, startPoint x: 990, startPoint y: 328, endPoint x: 856, endPoint y: 440, distance: 174.3
click at [856, 440] on div "Pour activer le glissement avec le clavier, appuyez sur Alt+Entrée. Une fois ce…" at bounding box center [577, 342] width 1092 height 466
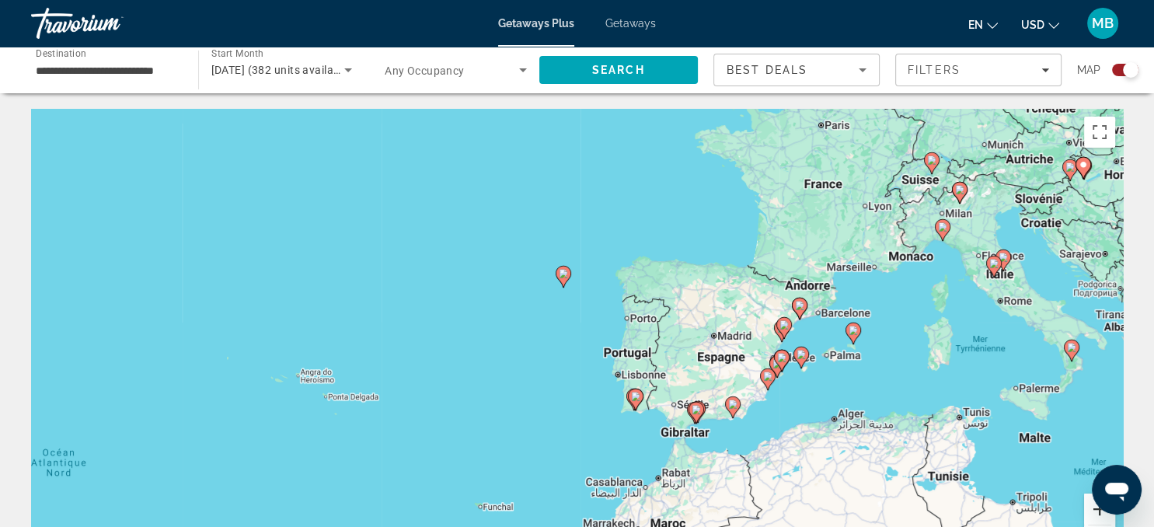
click at [1099, 514] on button "Zoom avant" at bounding box center [1099, 508] width 31 height 31
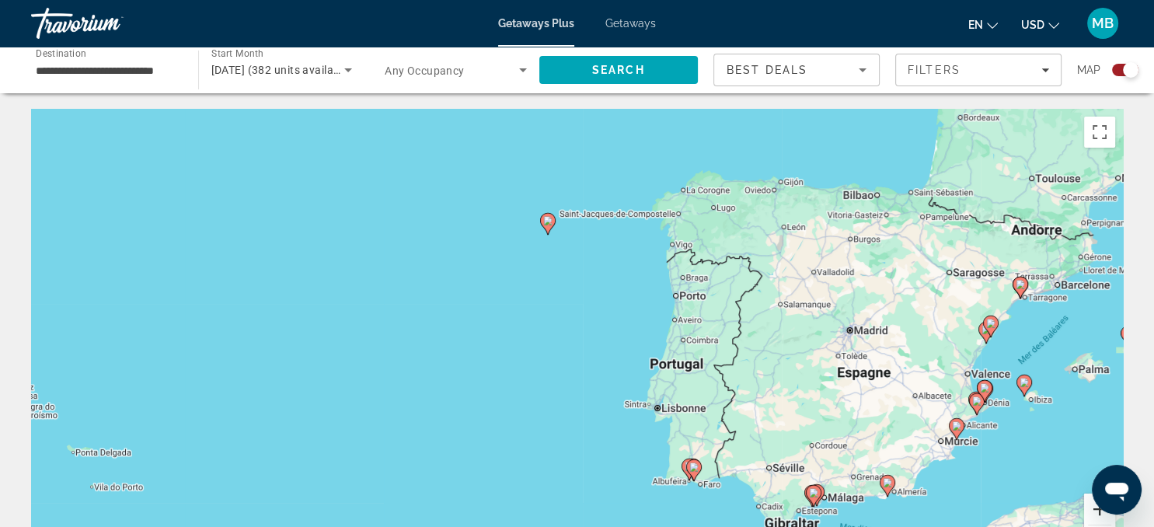
click at [1099, 514] on button "Zoom avant" at bounding box center [1099, 508] width 31 height 31
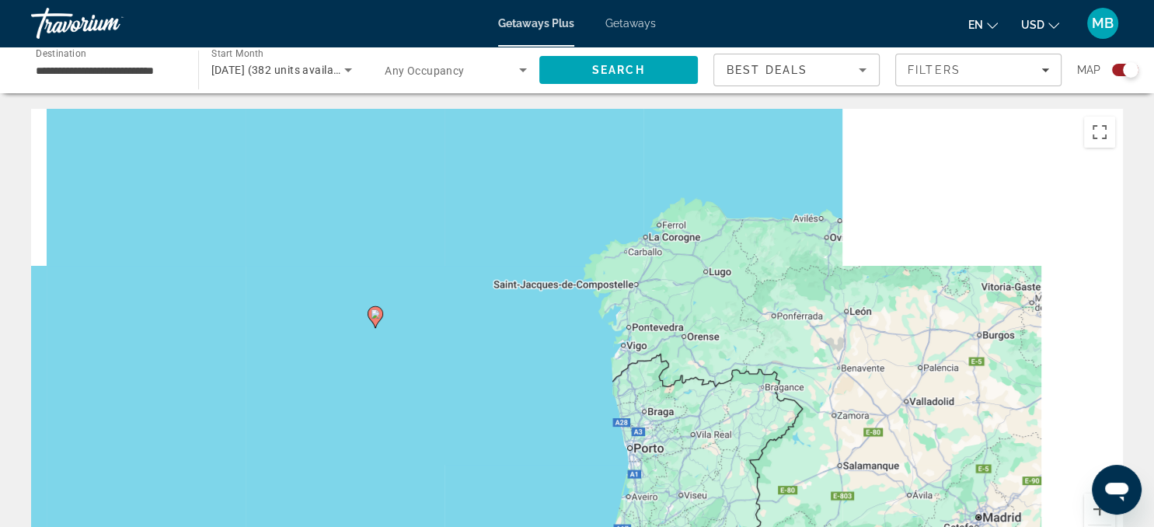
drag, startPoint x: 720, startPoint y: 227, endPoint x: 573, endPoint y: 430, distance: 251.4
click at [573, 430] on div "Pour activer le glissement avec le clavier, appuyez sur Alt+Entrée. Une fois ce…" at bounding box center [577, 342] width 1092 height 466
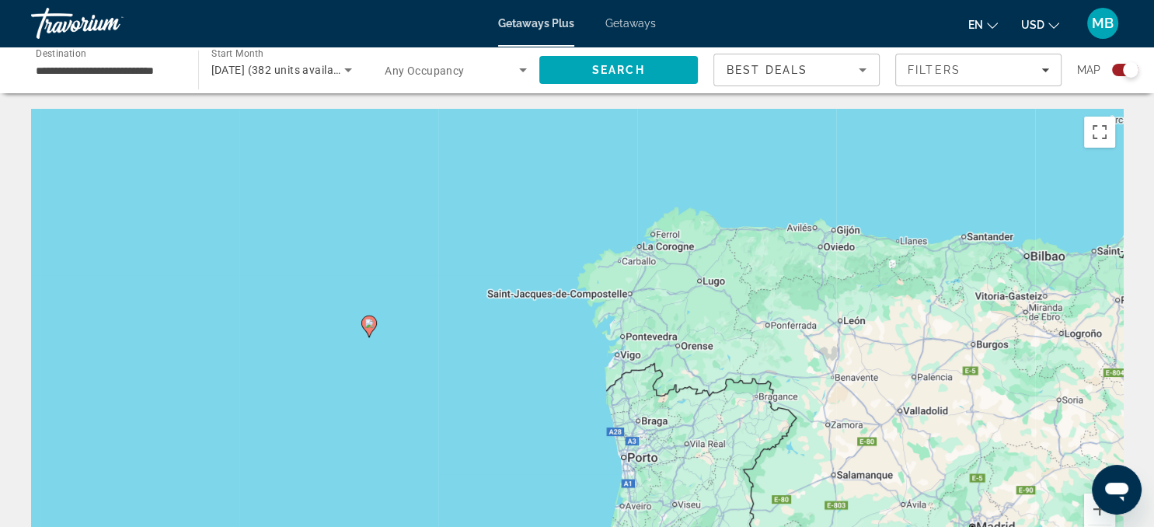
click at [367, 330] on icon "Main content" at bounding box center [368, 326] width 14 height 20
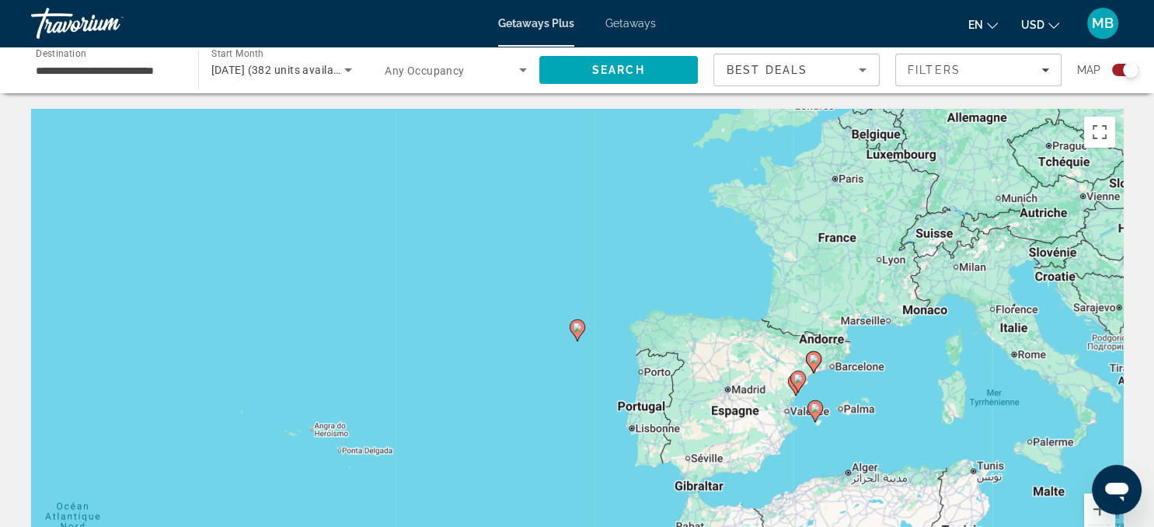
click at [580, 330] on image "Main content" at bounding box center [577, 326] width 9 height 9
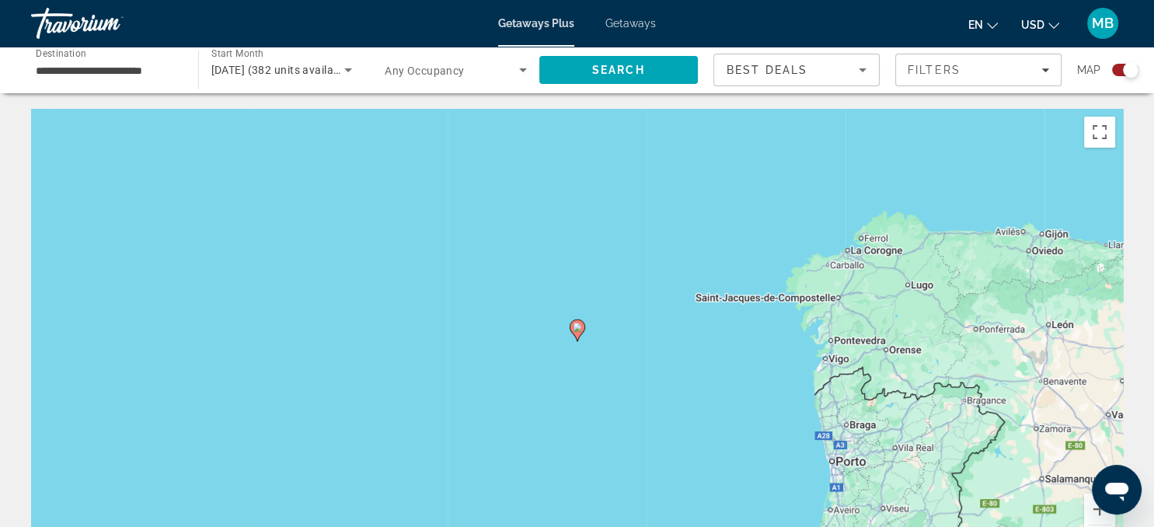
click at [580, 330] on image "Main content" at bounding box center [577, 326] width 9 height 9
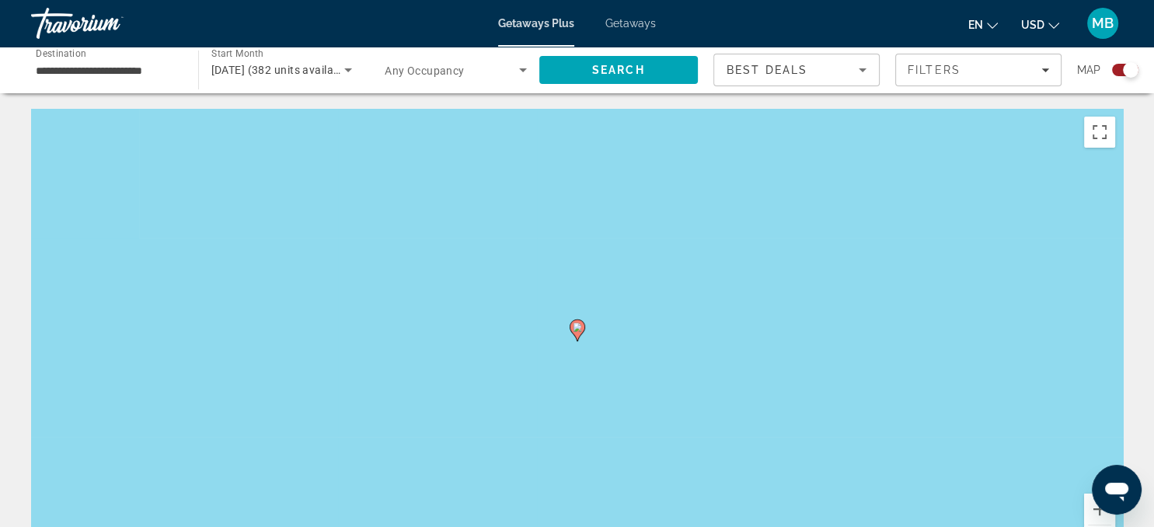
click at [580, 330] on image "Main content" at bounding box center [577, 326] width 9 height 9
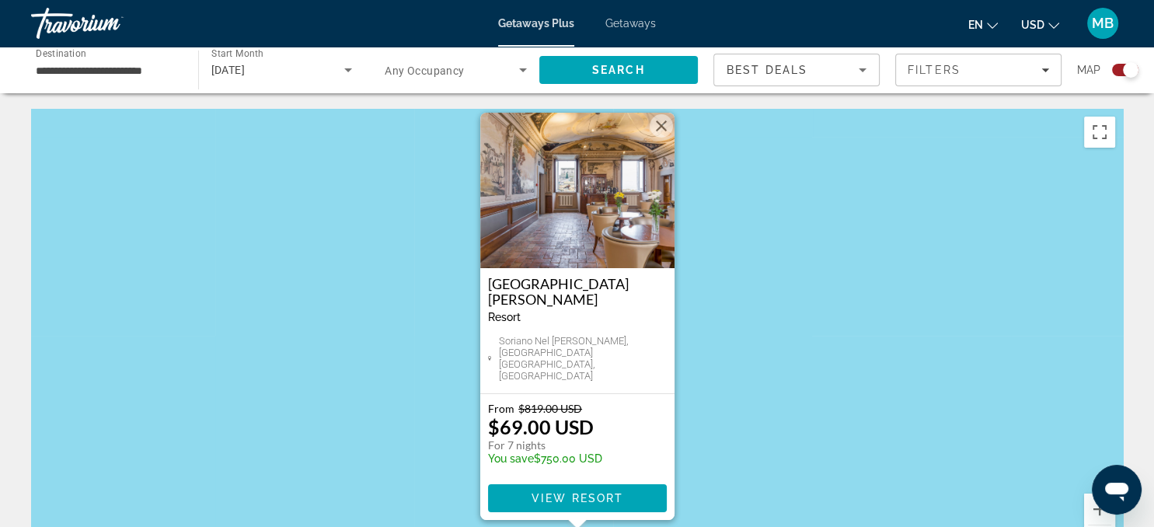
click at [663, 138] on button "Fermer" at bounding box center [661, 125] width 23 height 23
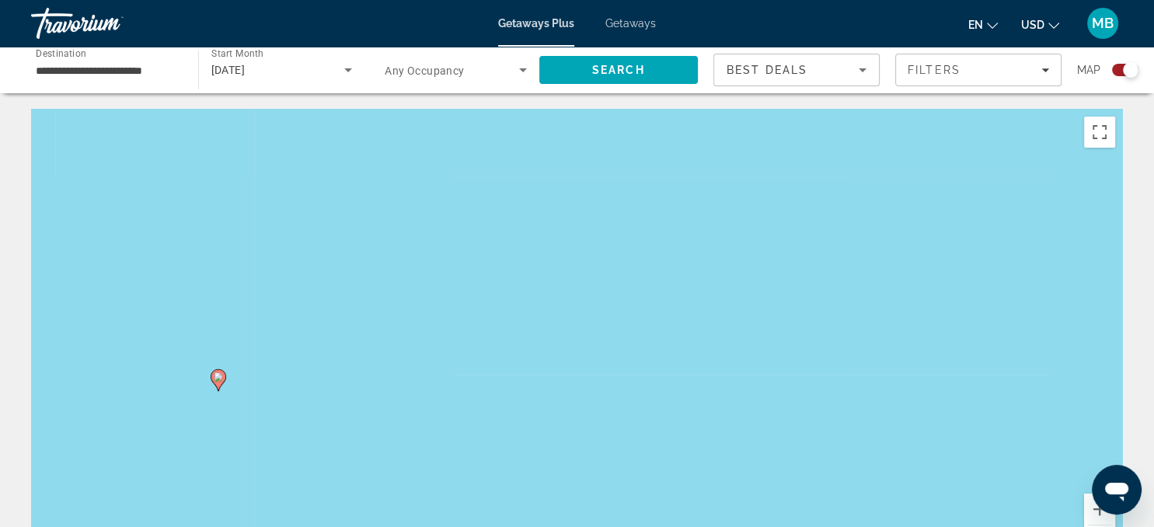
drag, startPoint x: 991, startPoint y: 392, endPoint x: 438, endPoint y: 156, distance: 600.8
click at [438, 156] on div "Pour activer le glissement avec le clavier, appuyez sur Alt+Entrée. Une fois ce…" at bounding box center [577, 342] width 1092 height 466
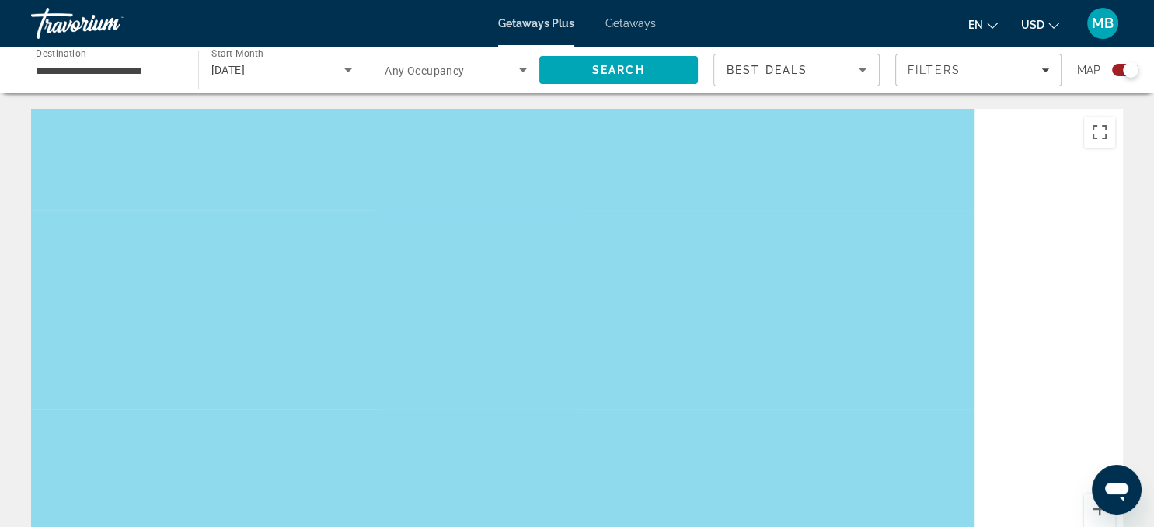
drag, startPoint x: 1047, startPoint y: 486, endPoint x: 176, endPoint y: 259, distance: 900.7
click at [176, 259] on div "Pour activer le glissement avec le clavier, appuyez sur Alt+Entrée. Une fois ce…" at bounding box center [577, 342] width 1092 height 466
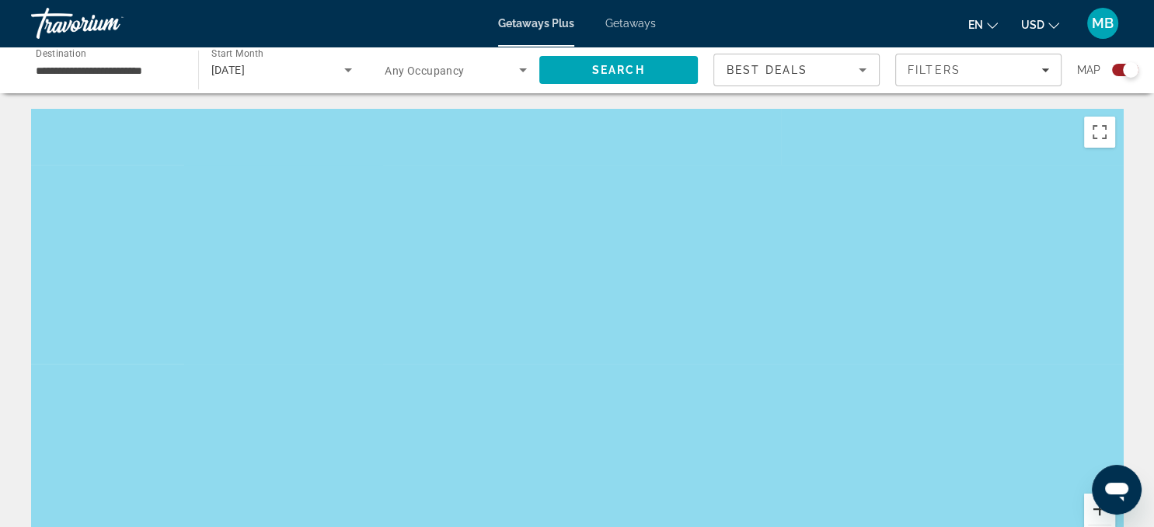
click at [1097, 521] on button "Zoom avant" at bounding box center [1099, 508] width 31 height 31
click at [1024, 440] on div "Main content" at bounding box center [577, 342] width 1092 height 466
drag, startPoint x: 1030, startPoint y: 314, endPoint x: 141, endPoint y: 141, distance: 905.5
click at [141, 141] on div "Main content" at bounding box center [577, 342] width 1092 height 466
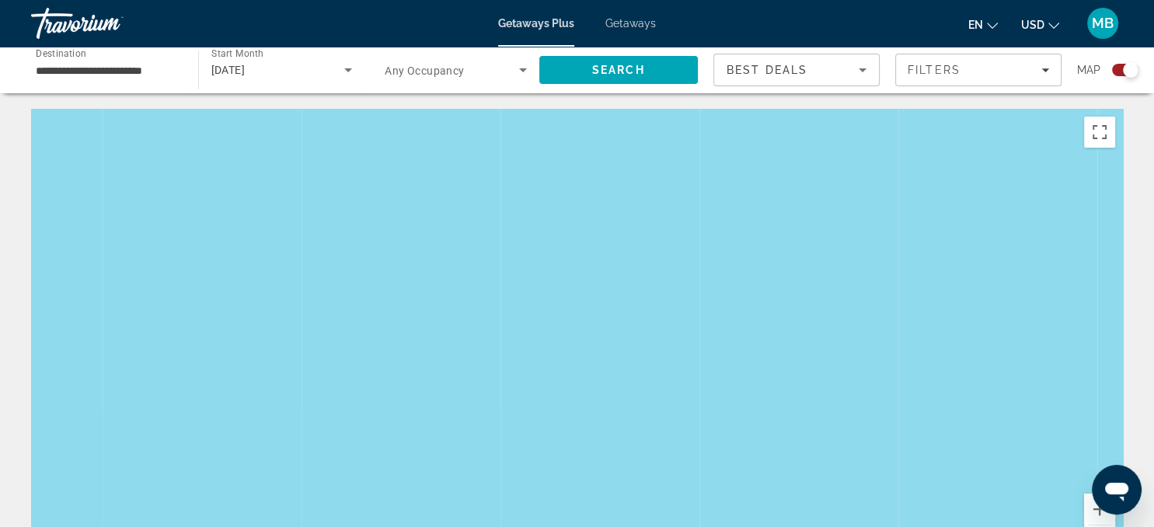
click at [1118, 68] on div "Search widget" at bounding box center [1125, 70] width 26 height 12
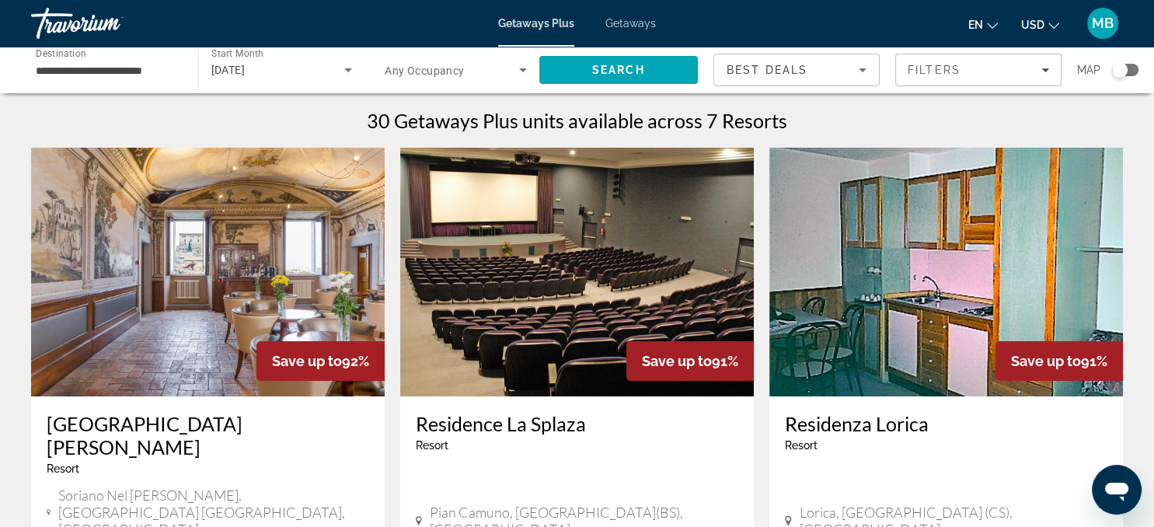
click at [155, 75] on input "**********" at bounding box center [107, 70] width 142 height 19
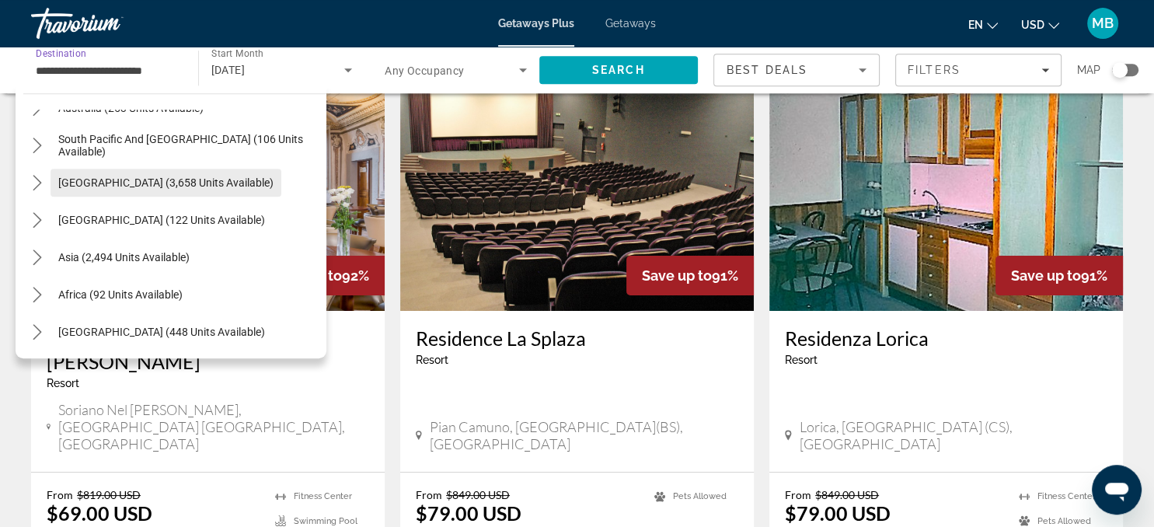
scroll to position [89, 0]
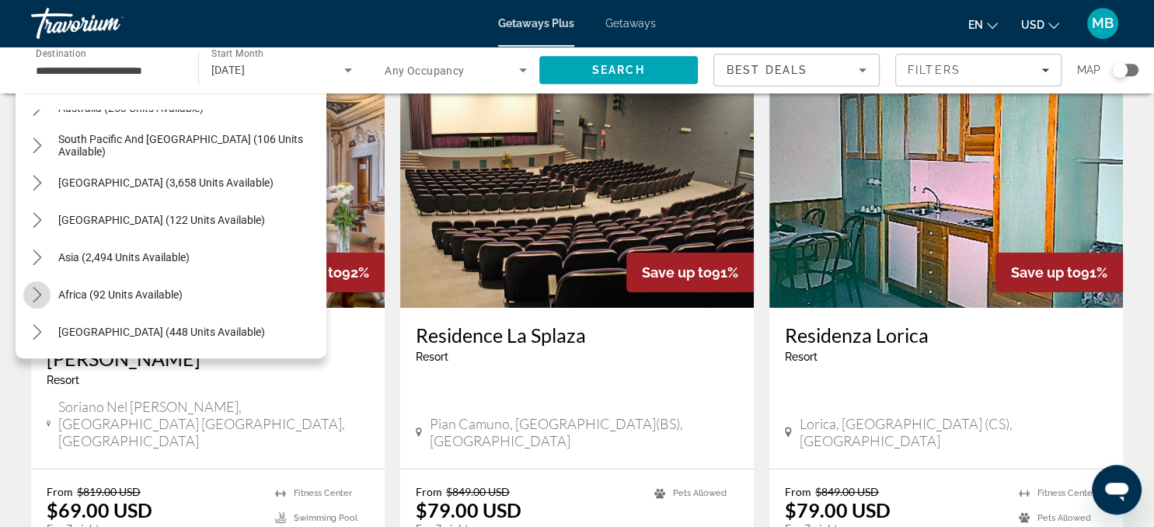
click at [36, 296] on icon "Toggle Africa (92 units available) submenu" at bounding box center [38, 295] width 16 height 16
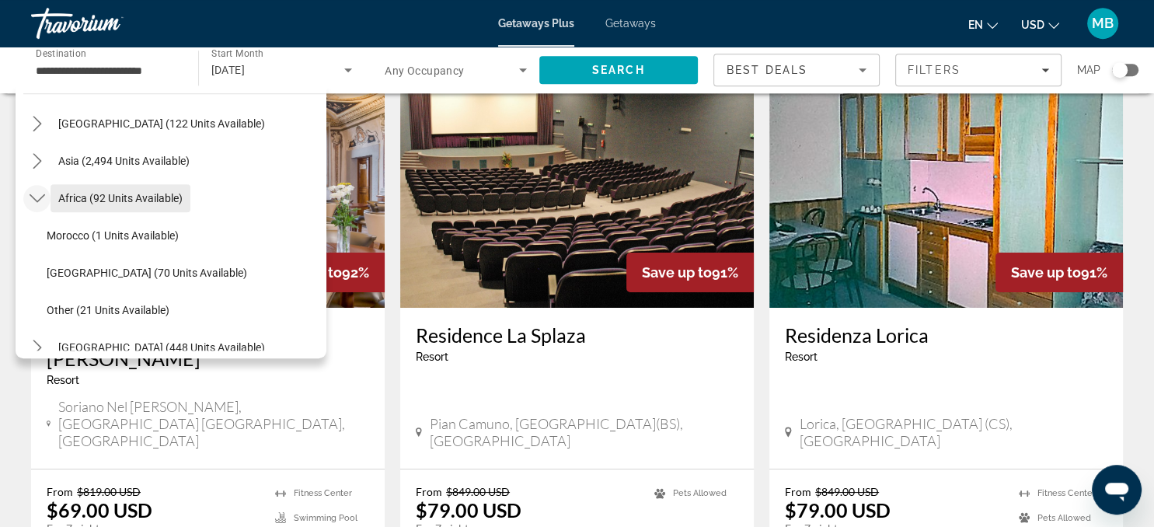
scroll to position [1147, 0]
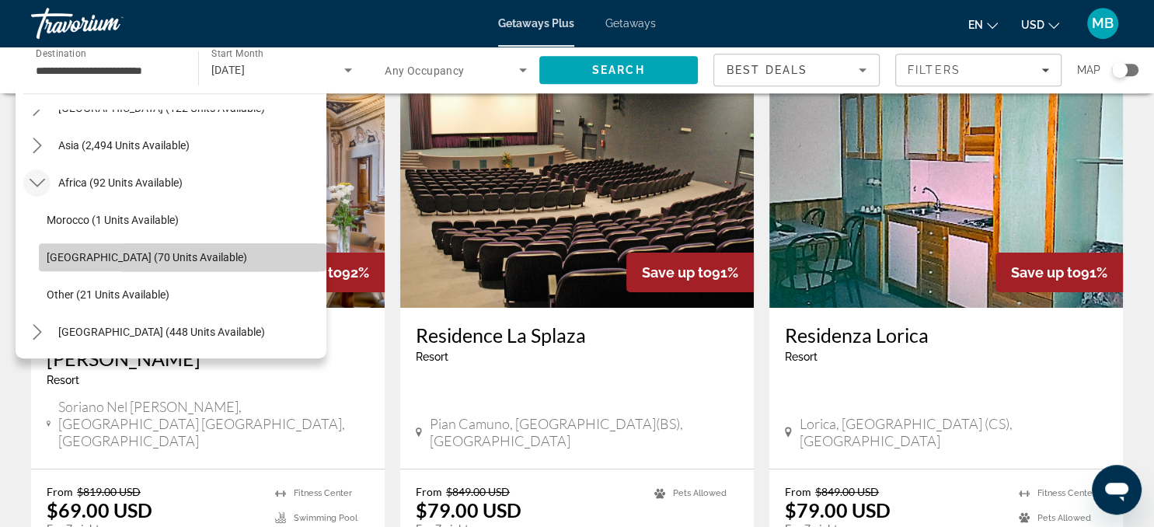
click at [125, 256] on span "South Africa (70 units available)" at bounding box center [147, 257] width 200 height 12
type input "**********"
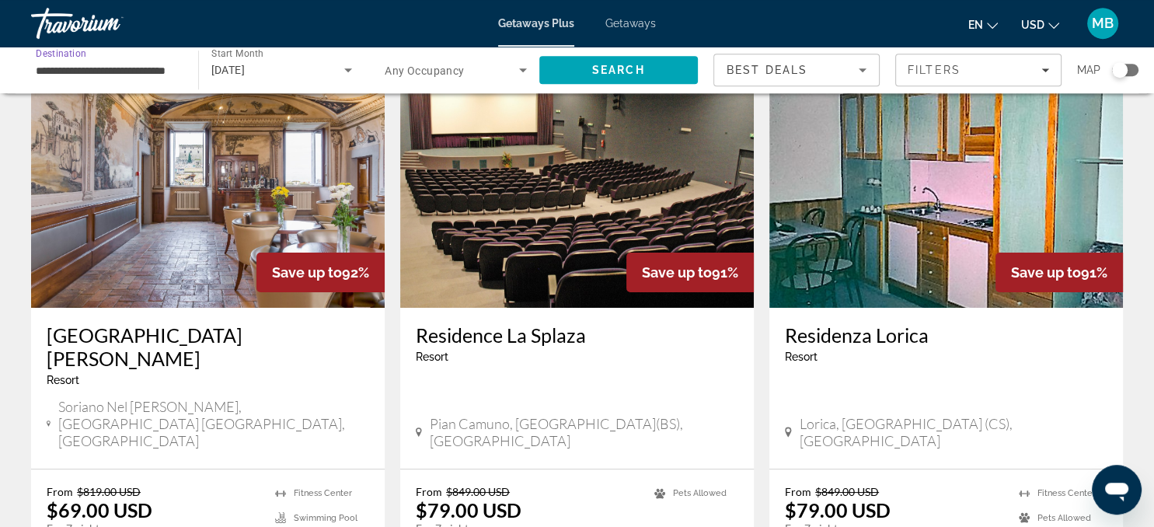
scroll to position [0, 23]
click at [342, 69] on icon "Search widget" at bounding box center [348, 70] width 19 height 19
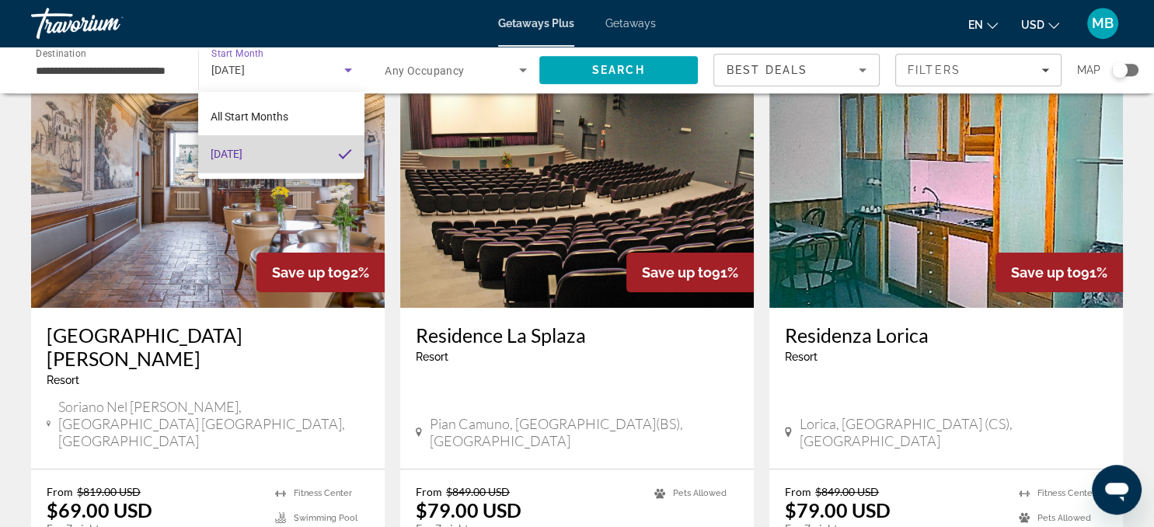
click at [340, 149] on mat-pseudo-checkbox at bounding box center [345, 154] width 14 height 14
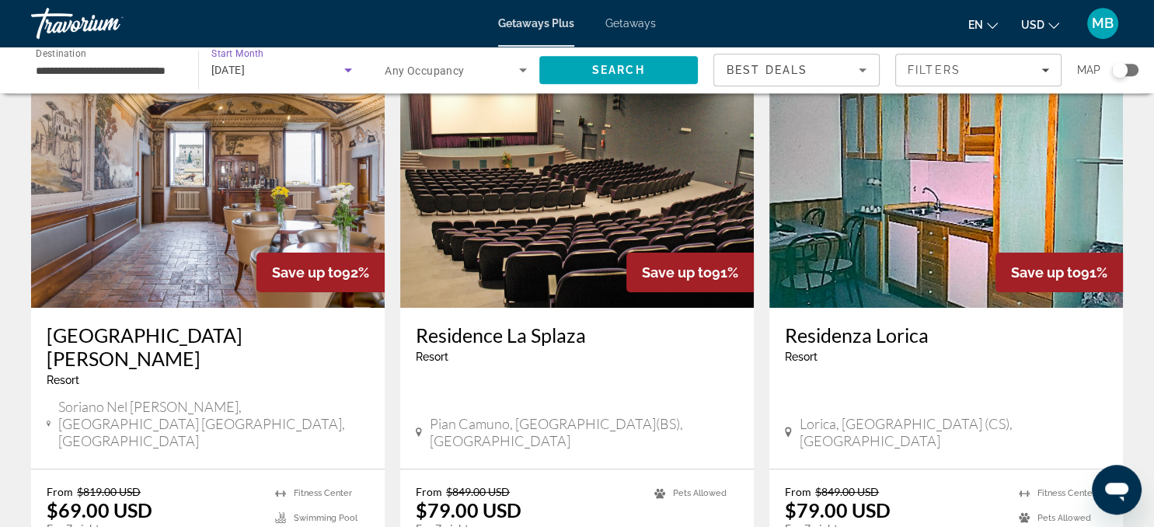
click at [246, 67] on span "February 2026" at bounding box center [228, 70] width 34 height 12
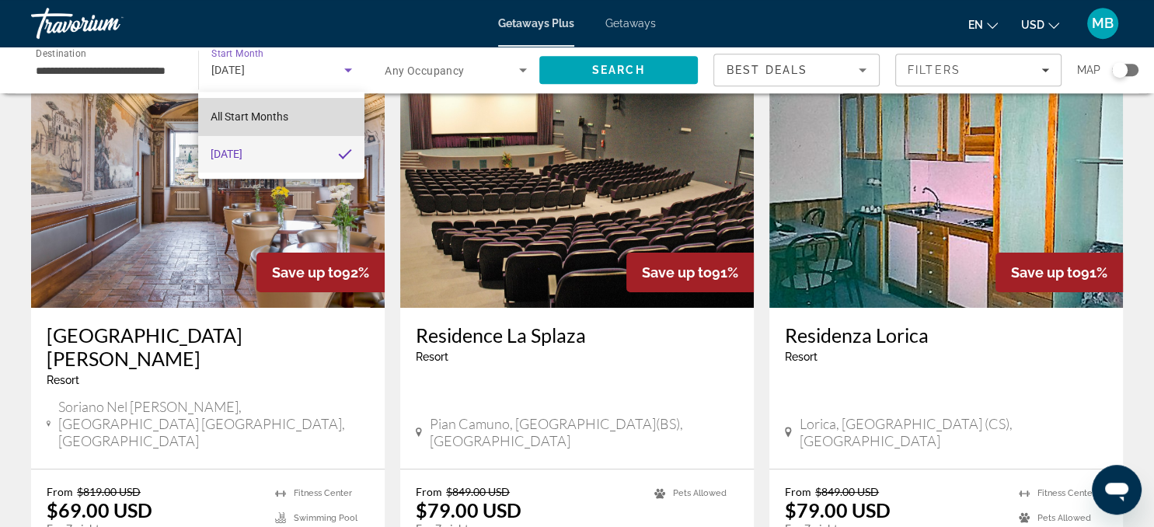
click at [251, 119] on span "All Start Months" at bounding box center [250, 116] width 78 height 12
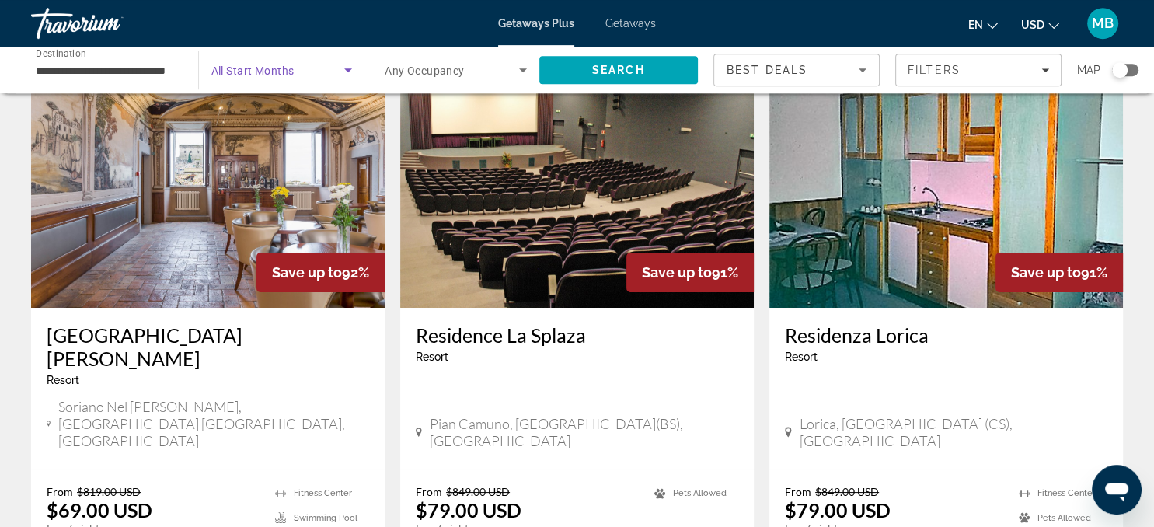
click at [298, 79] on div "Search widget" at bounding box center [281, 70] width 141 height 44
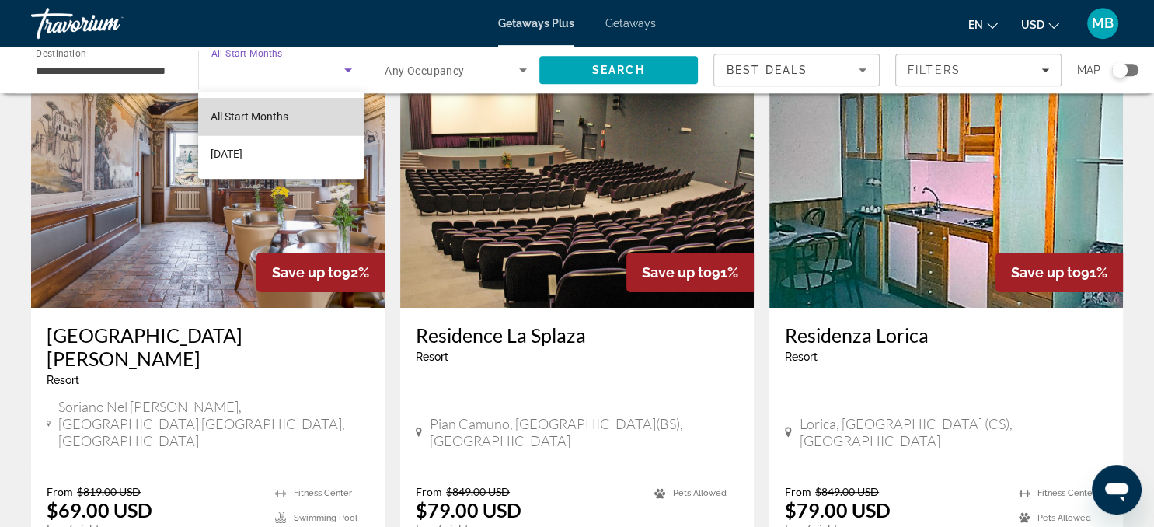
click at [278, 113] on span "All Start Months" at bounding box center [250, 116] width 78 height 12
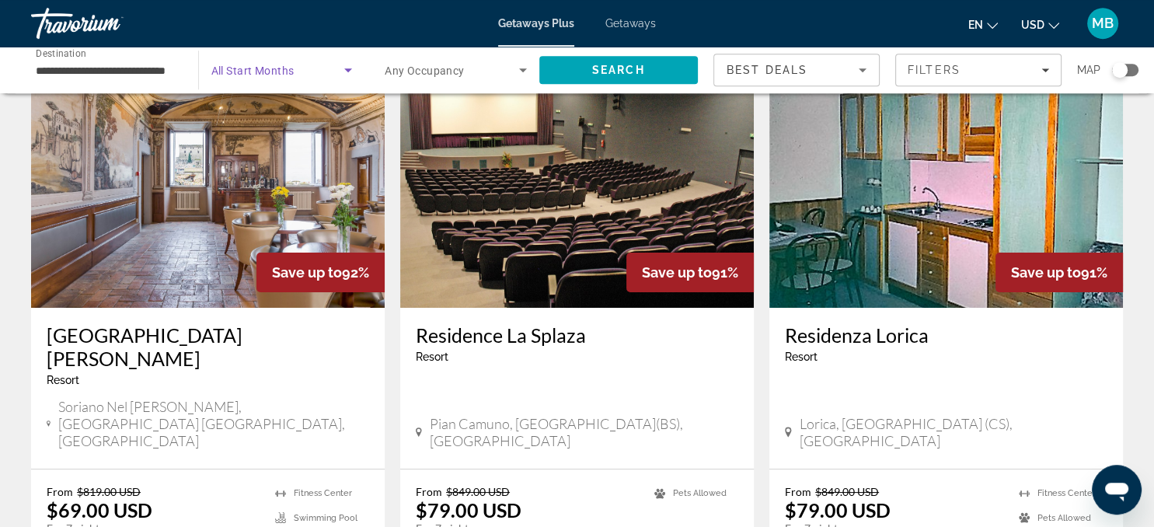
click at [347, 69] on icon "Search widget" at bounding box center [348, 70] width 8 height 4
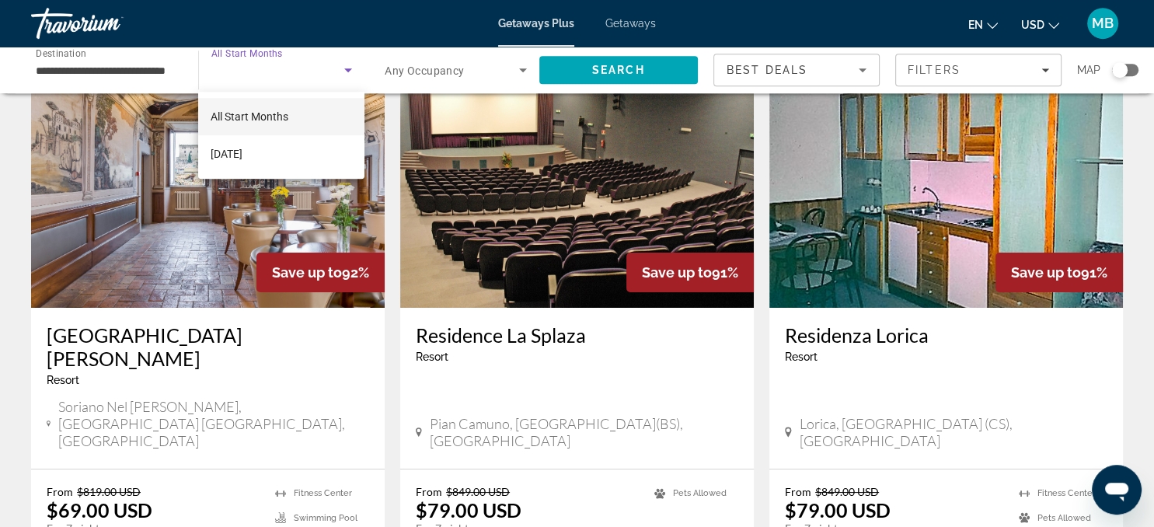
click at [347, 69] on div at bounding box center [577, 263] width 1154 height 527
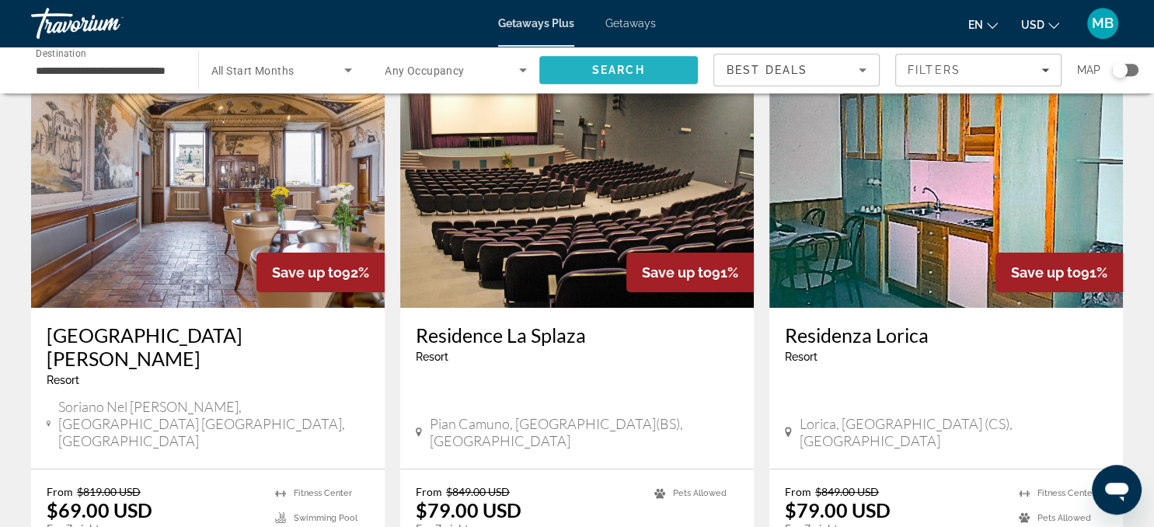
click at [638, 71] on span "Search" at bounding box center [618, 70] width 53 height 12
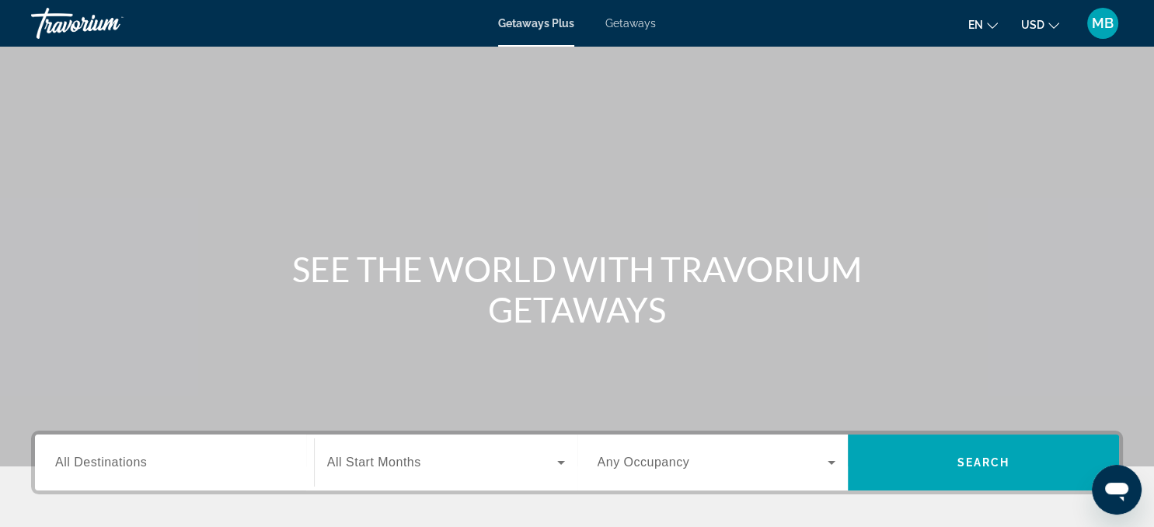
click at [145, 468] on span "All Destinations" at bounding box center [101, 461] width 92 height 13
click at [145, 468] on input "Destination All Destinations" at bounding box center [174, 463] width 239 height 19
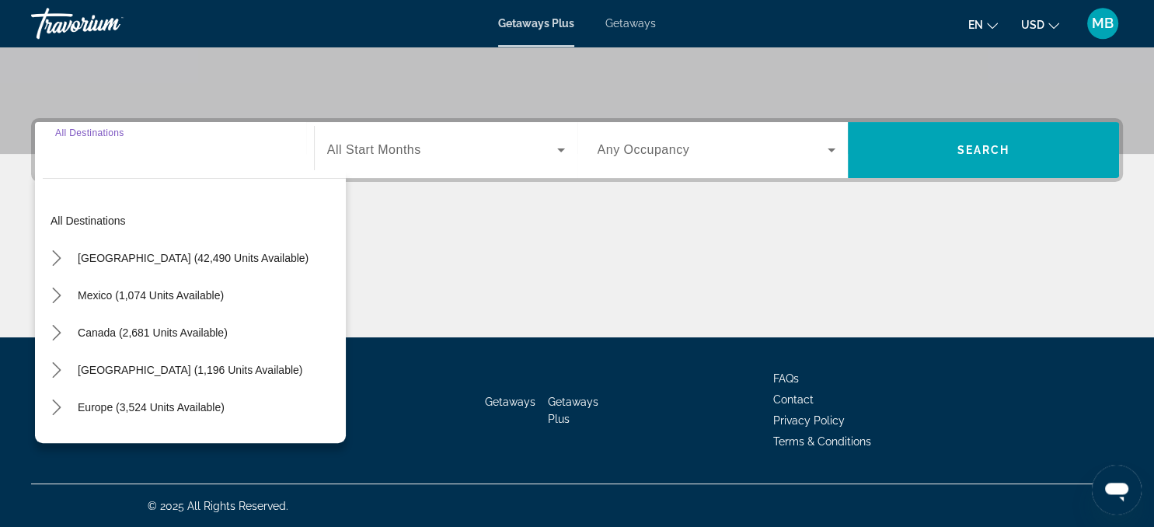
scroll to position [313, 0]
click at [48, 410] on mat-icon "Toggle Europe (3,524 units available) submenu" at bounding box center [56, 406] width 27 height 27
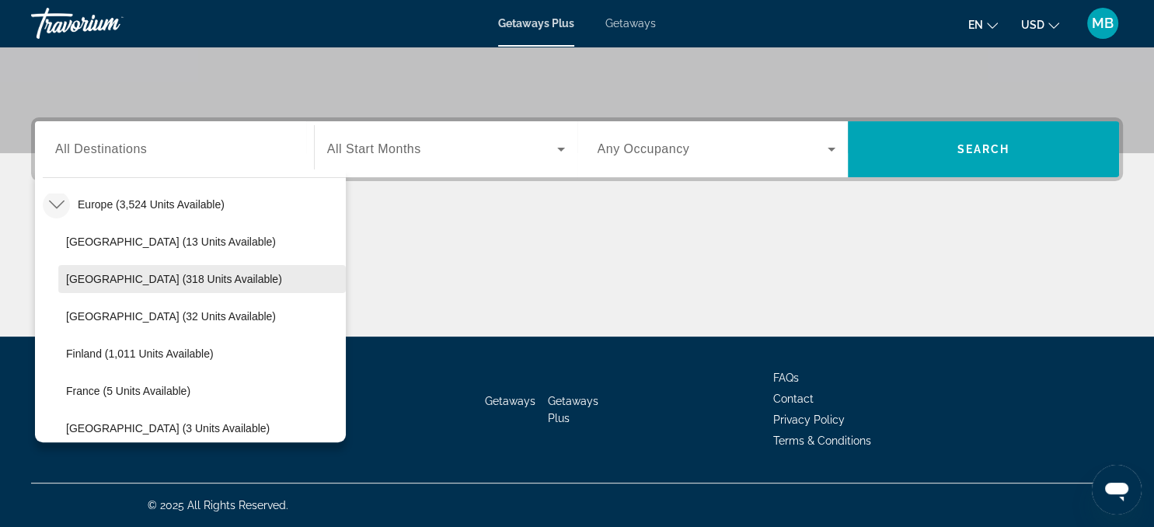
scroll to position [205, 0]
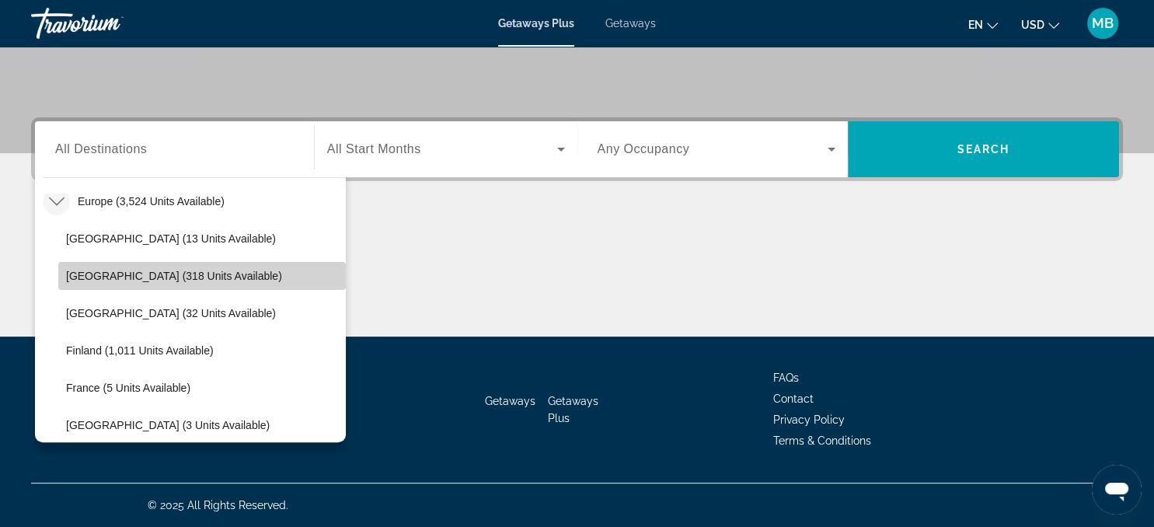
click at [85, 274] on span "Austria (318 units available)" at bounding box center [174, 276] width 216 height 12
type input "**********"
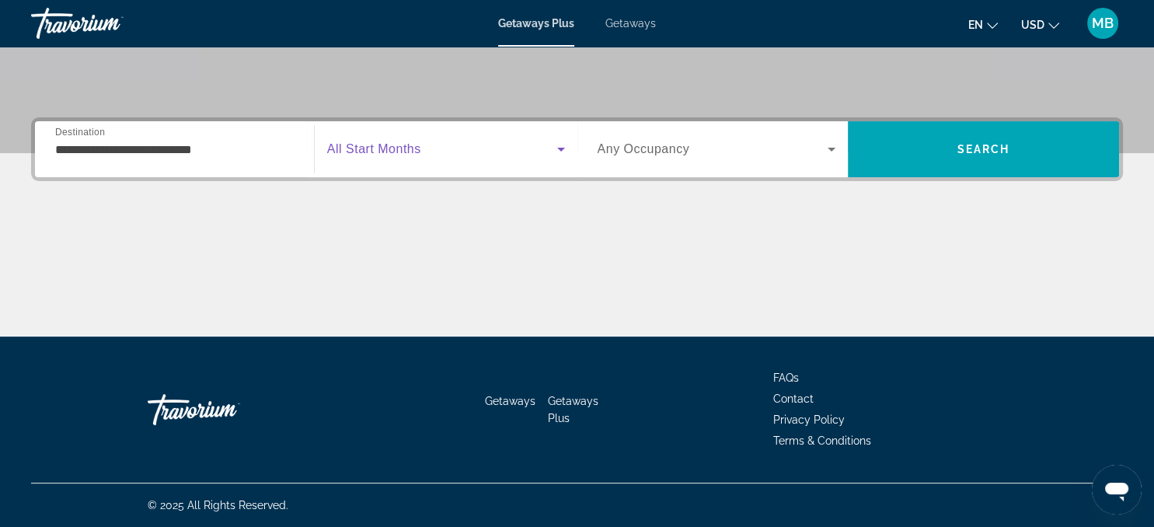
click at [558, 146] on icon "Search widget" at bounding box center [561, 149] width 19 height 19
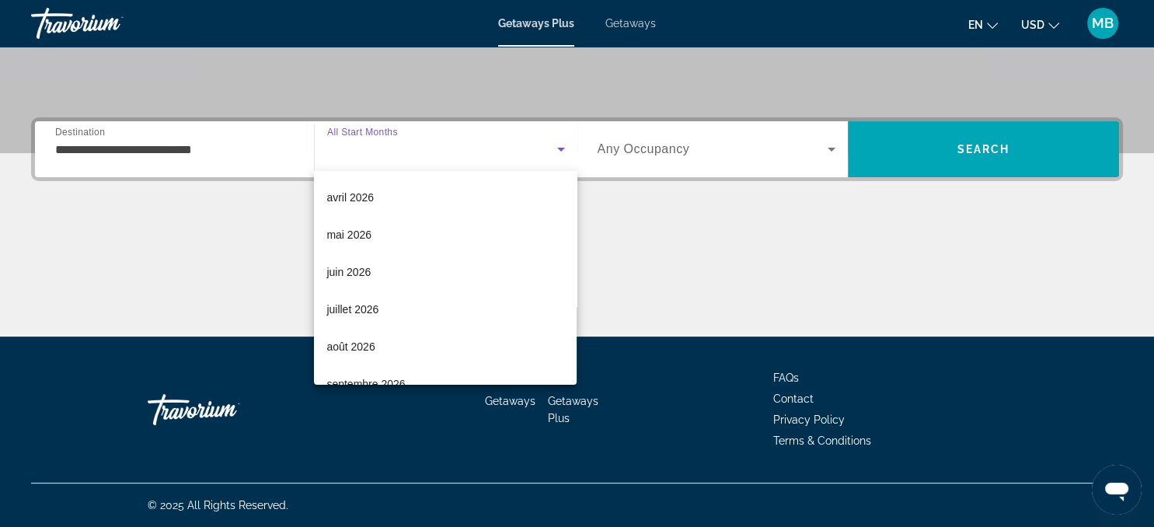
scroll to position [321, 0]
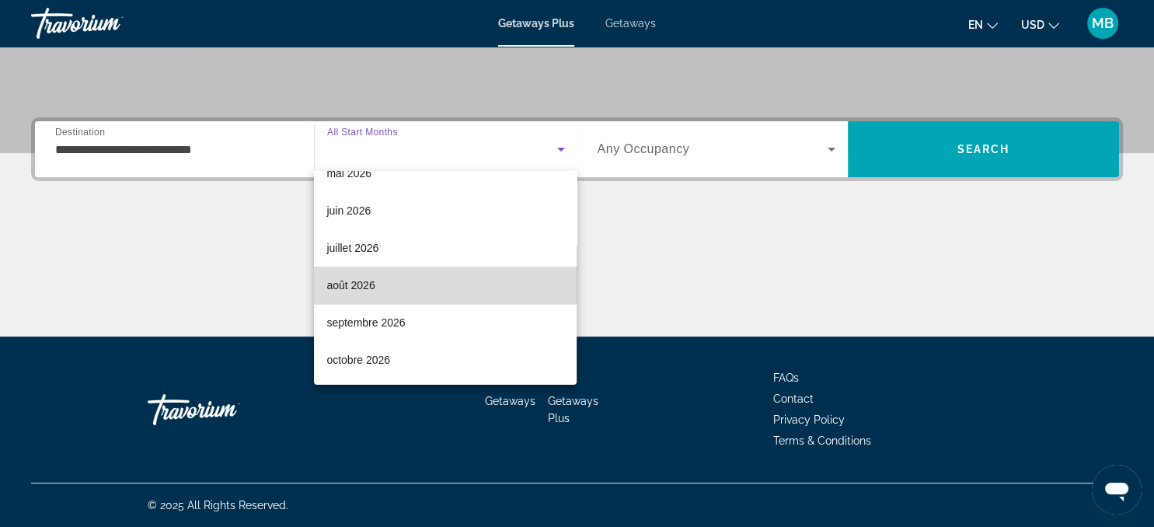
click at [365, 287] on span "août 2026" at bounding box center [350, 285] width 48 height 19
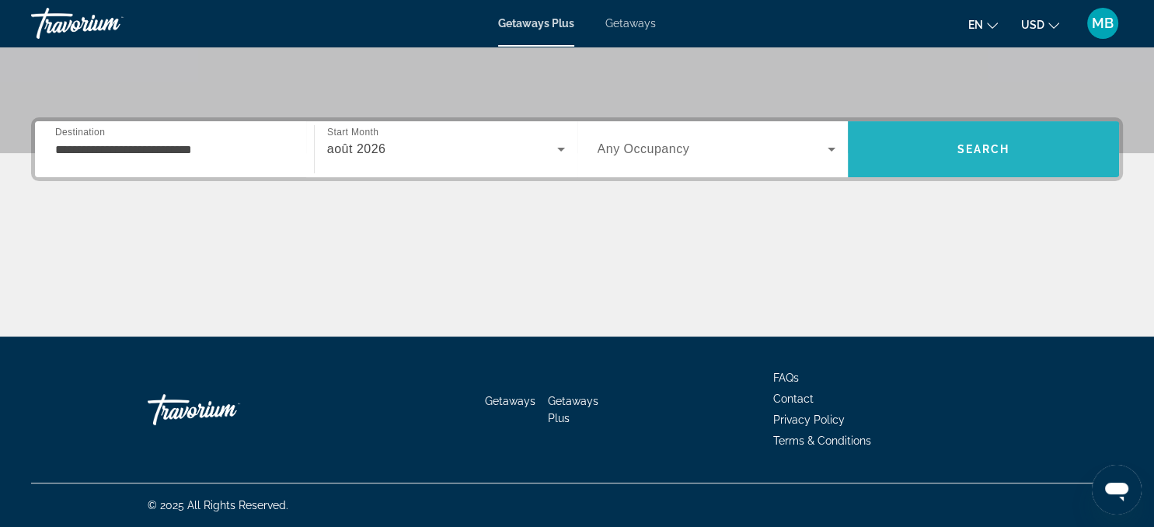
click at [974, 148] on span "Search" at bounding box center [983, 149] width 53 height 12
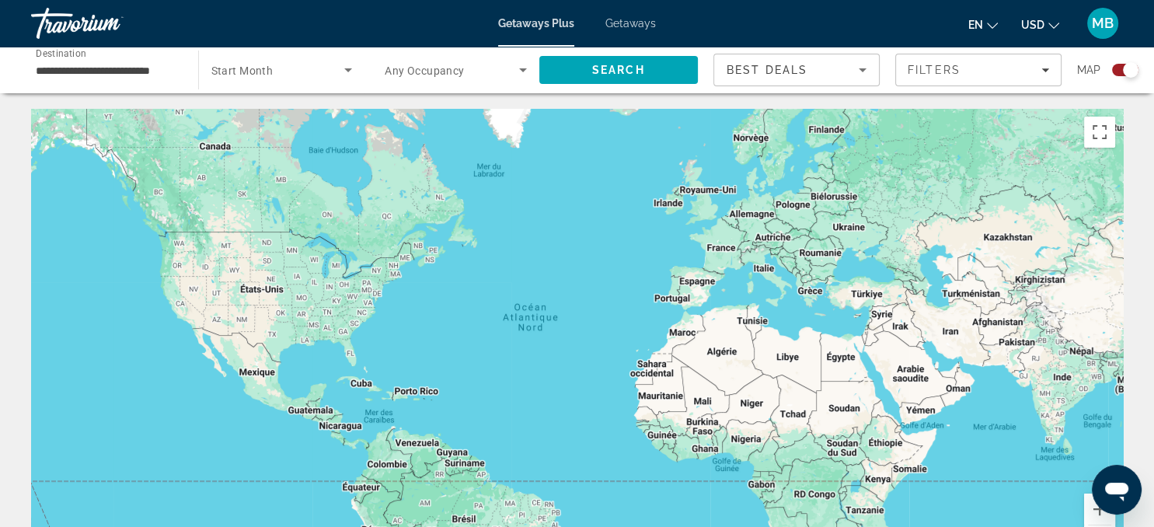
click at [168, 57] on div "**********" at bounding box center [107, 70] width 142 height 44
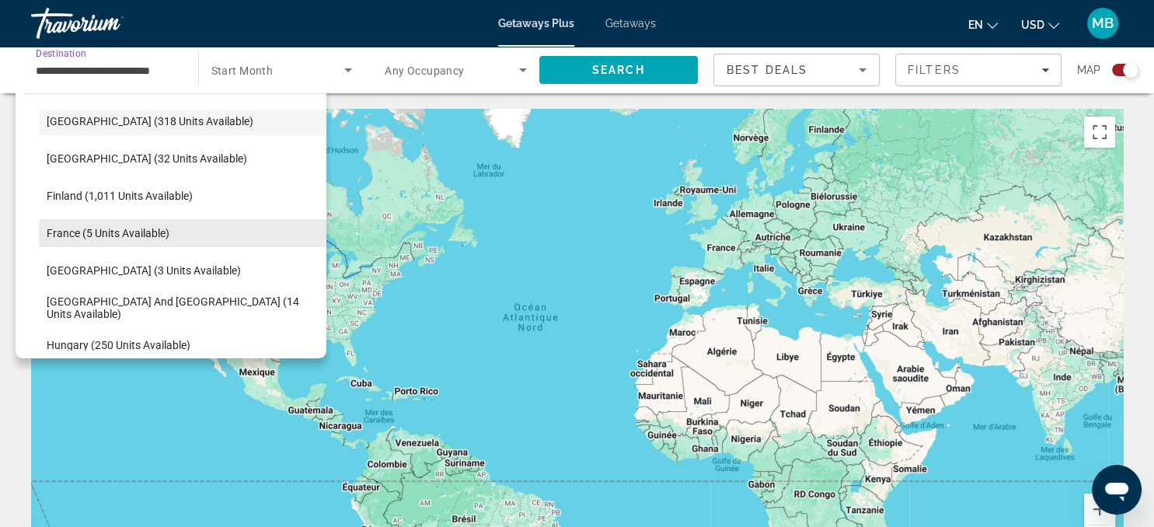
scroll to position [277, 0]
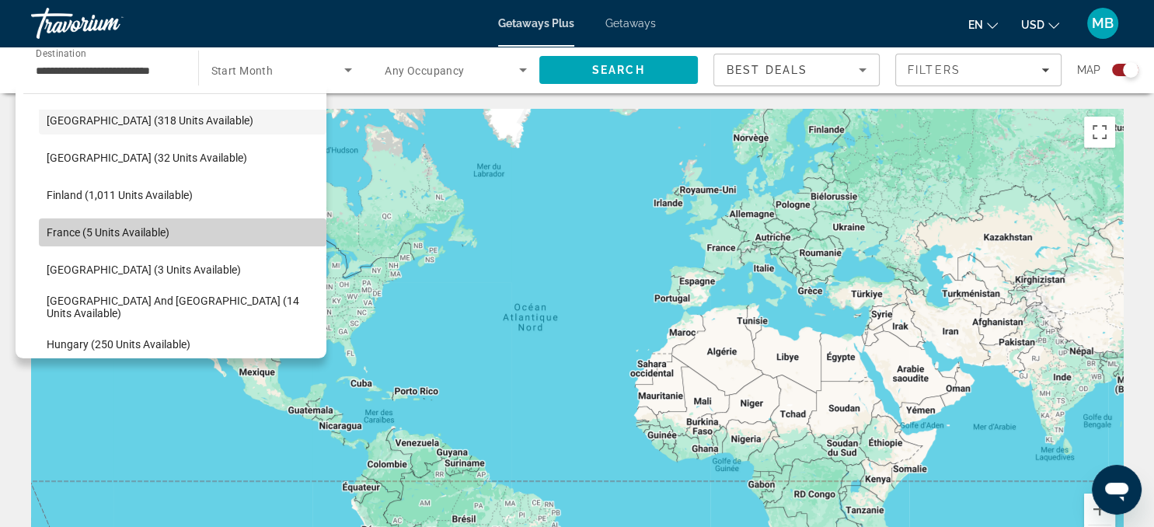
click at [69, 232] on span "France (5 units available)" at bounding box center [108, 232] width 123 height 12
type input "**********"
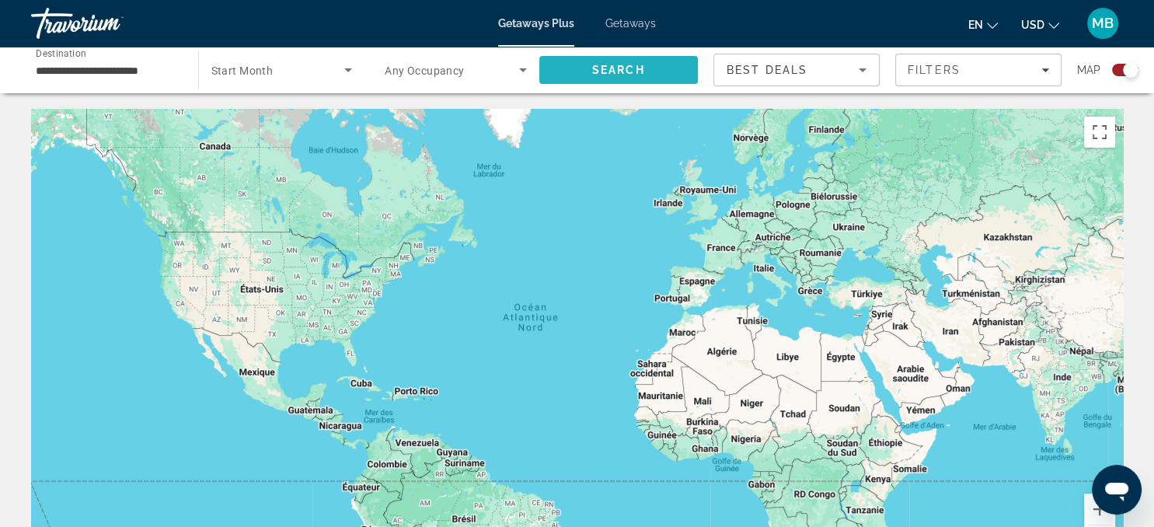
click at [600, 70] on span "Search" at bounding box center [618, 70] width 53 height 12
